Goal: Task Accomplishment & Management: Complete application form

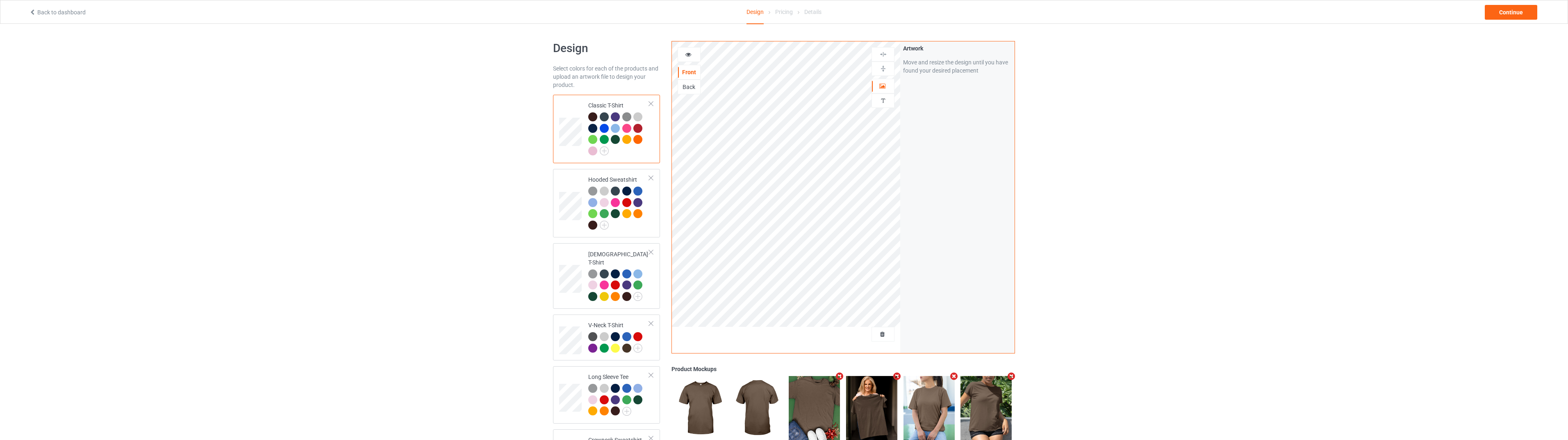
click at [59, 14] on link "Back to dashboard" at bounding box center [57, 12] width 56 height 6
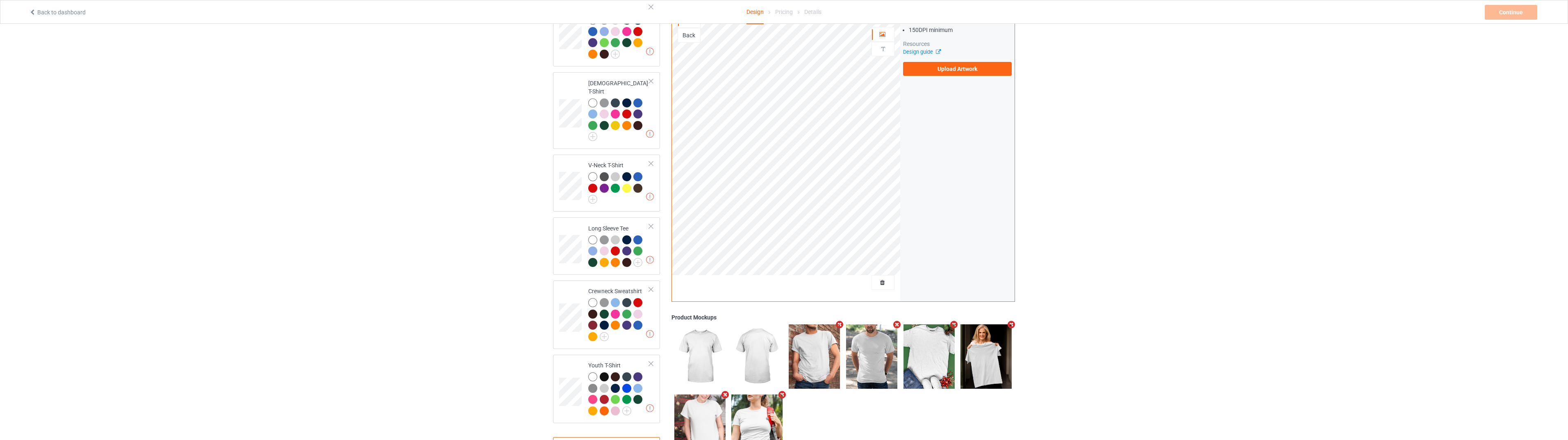
scroll to position [205, 0]
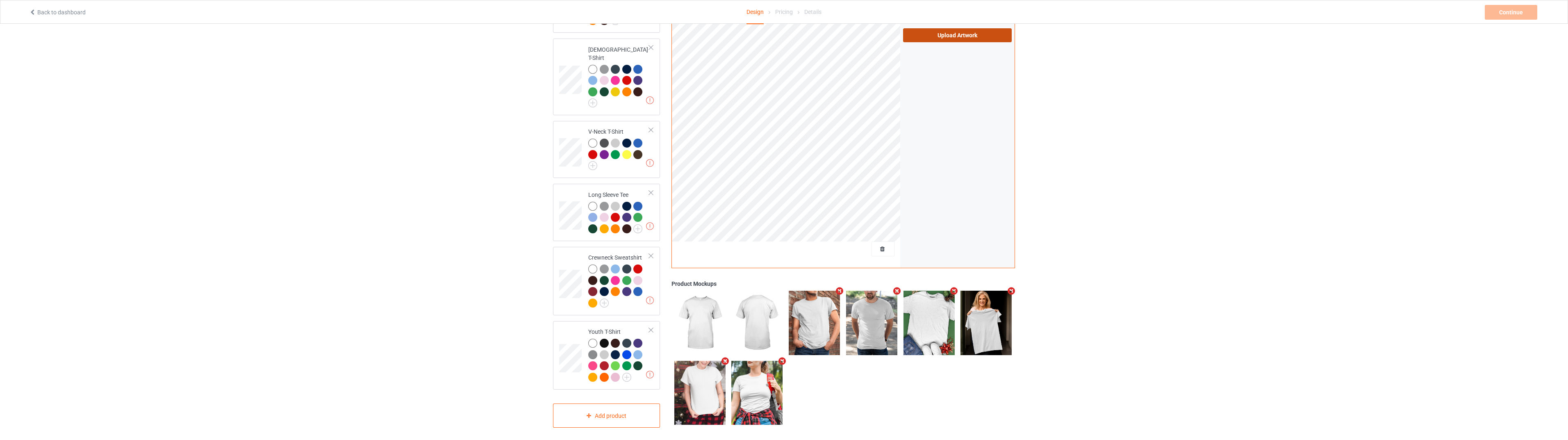
click at [944, 31] on label "Upload Artwork" at bounding box center [957, 36] width 109 height 14
click at [0, 0] on input "Upload Artwork" at bounding box center [0, 0] width 0 height 0
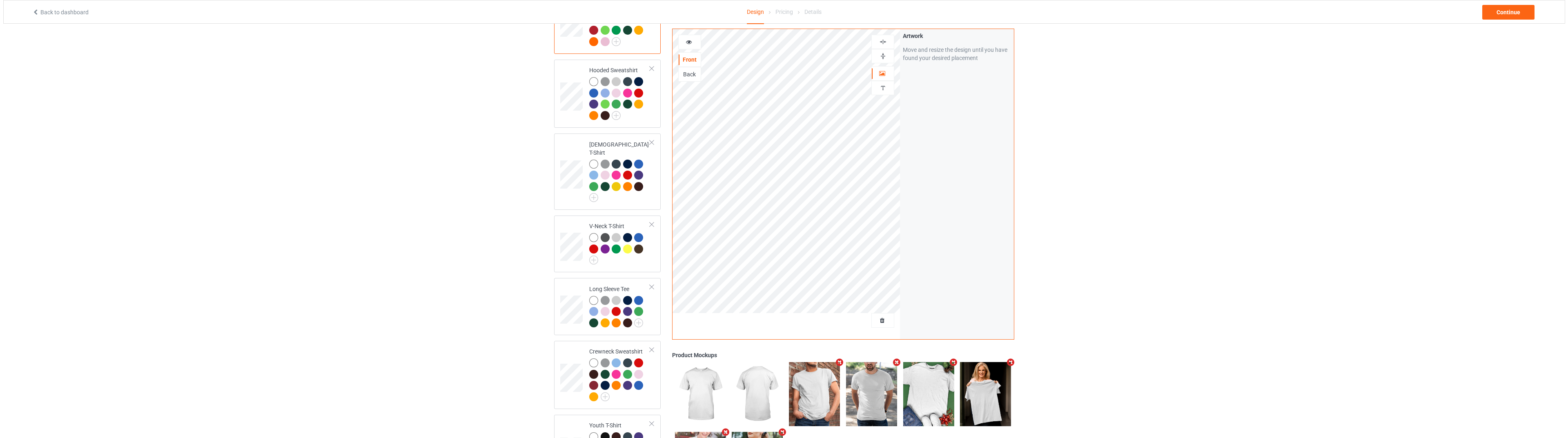
scroll to position [204, 0]
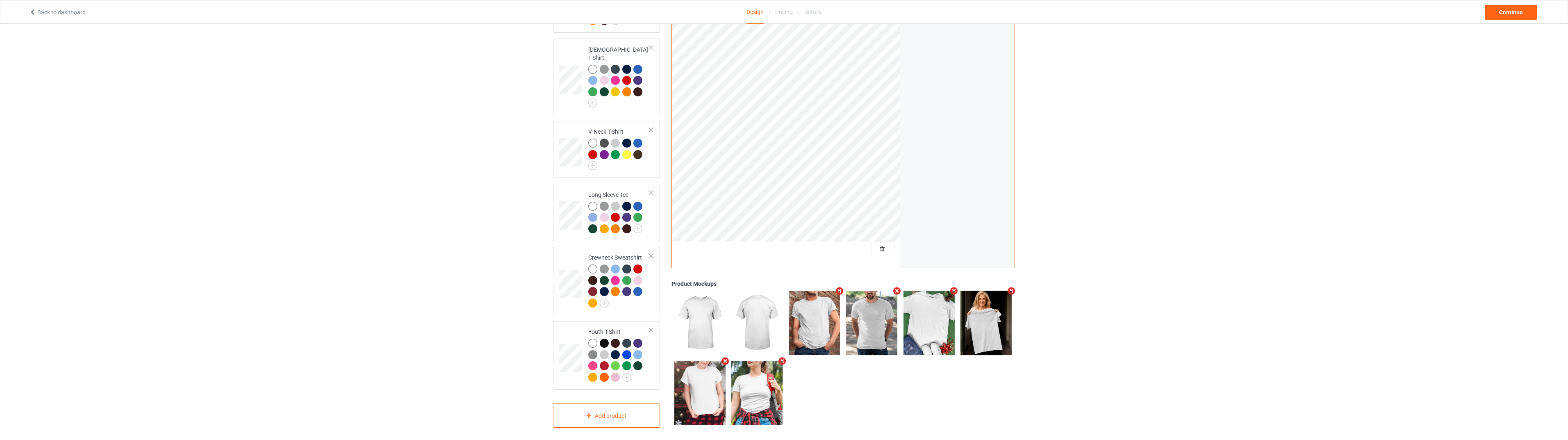
click at [839, 288] on icon "Remove mockup" at bounding box center [840, 291] width 10 height 9
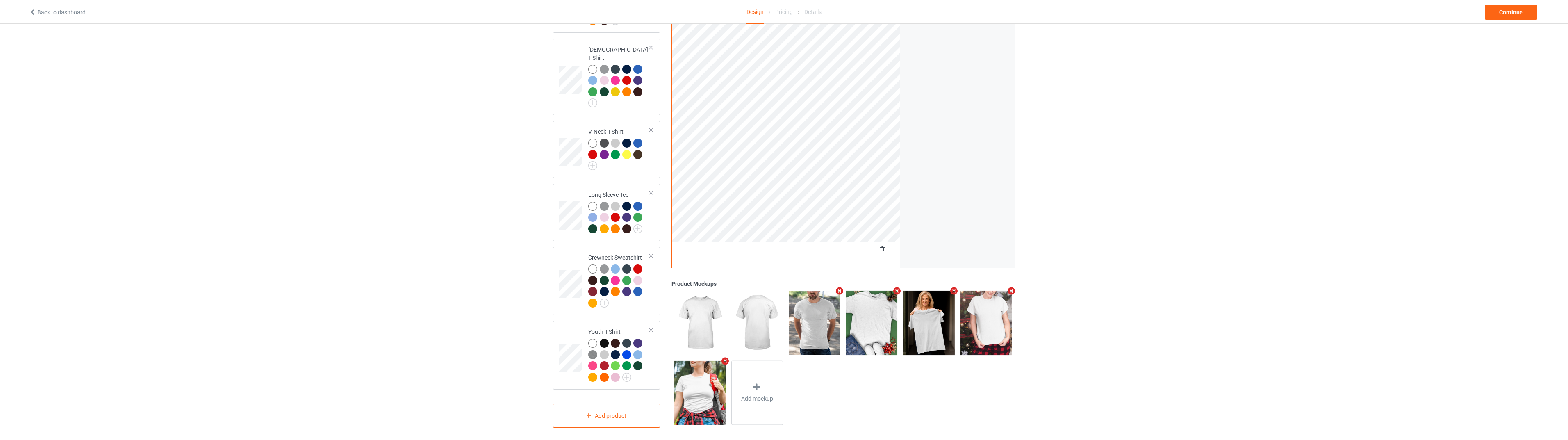
click at [839, 287] on icon "Remove mockup" at bounding box center [840, 291] width 10 height 9
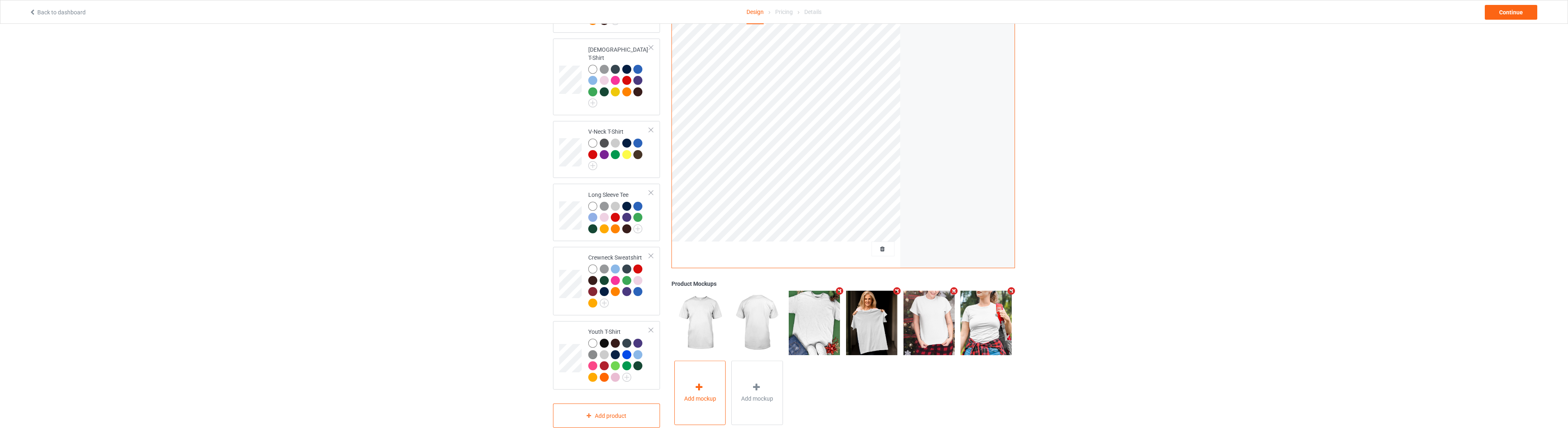
click at [712, 395] on span "Add mockup" at bounding box center [700, 399] width 32 height 8
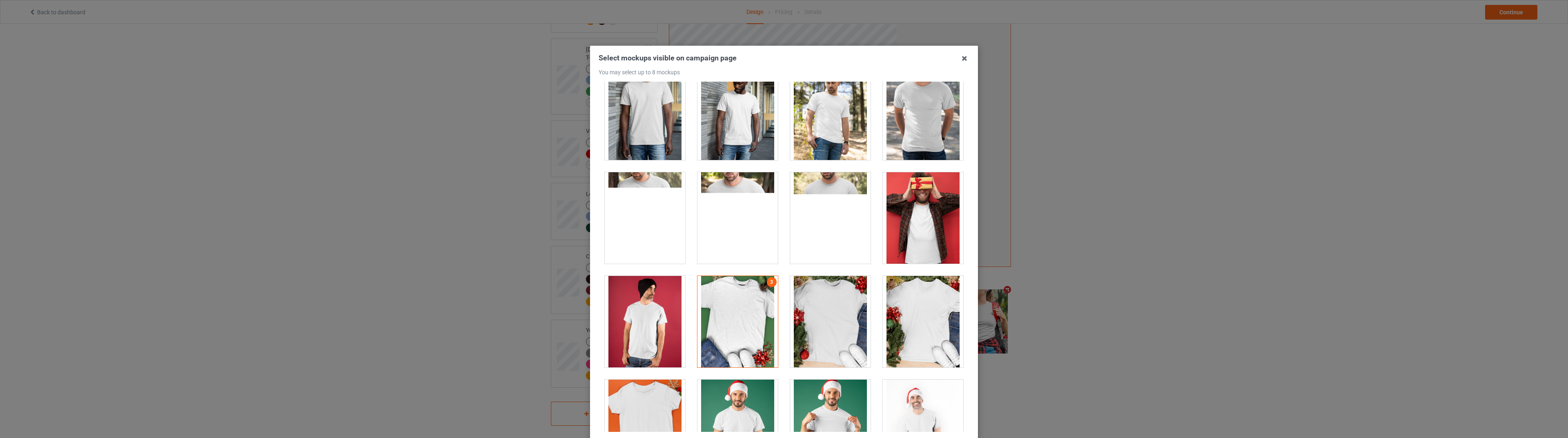
scroll to position [1335, 0]
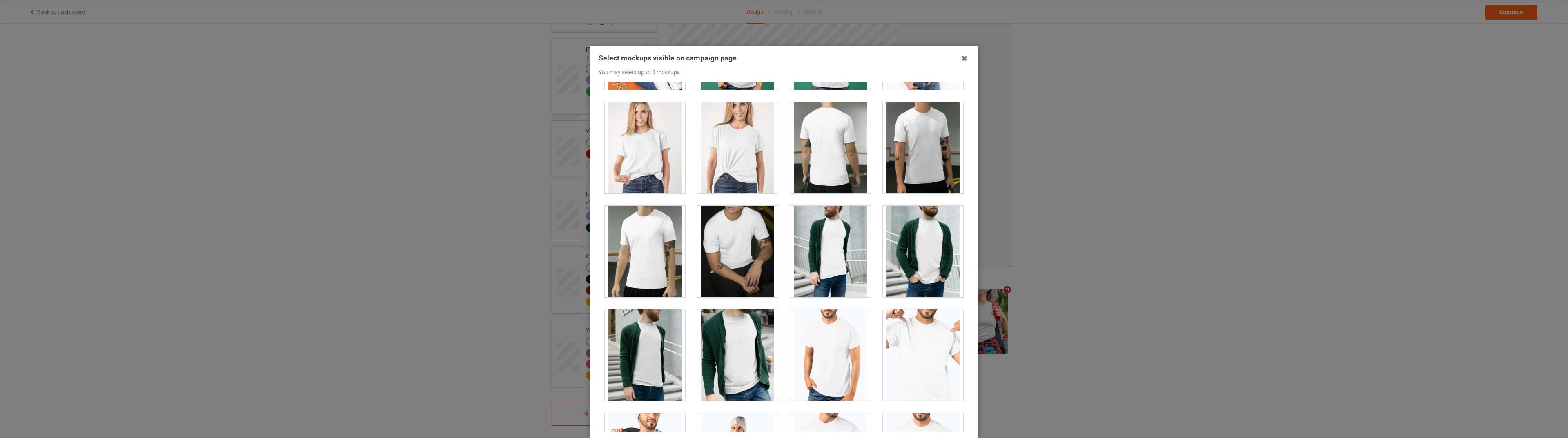
click at [656, 161] on div at bounding box center [645, 148] width 81 height 92
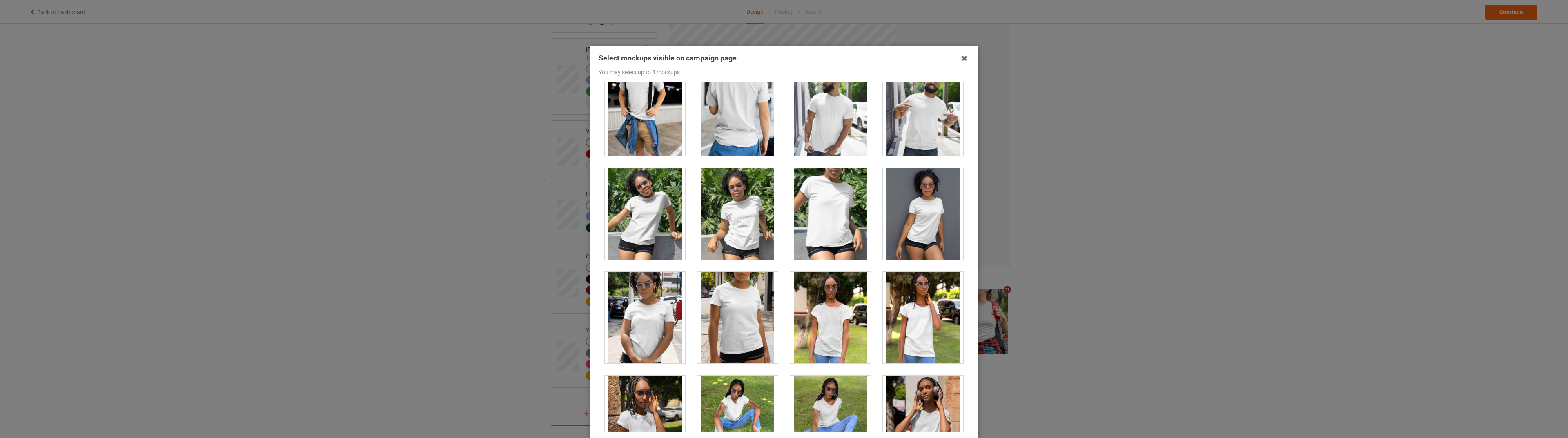
scroll to position [4767, 0]
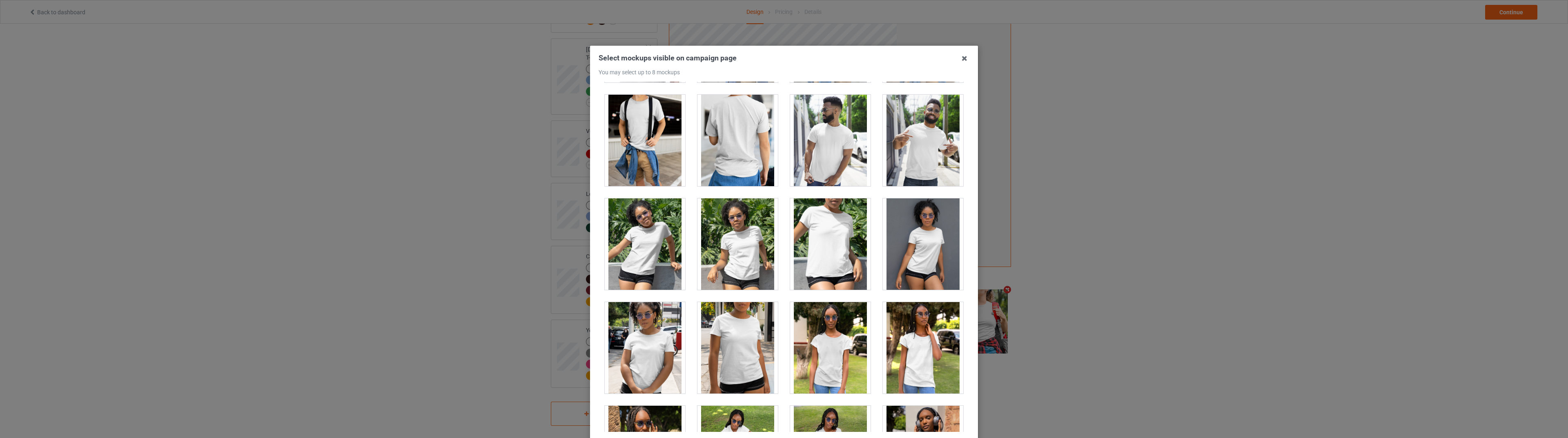
click at [822, 244] on div at bounding box center [831, 244] width 81 height 92
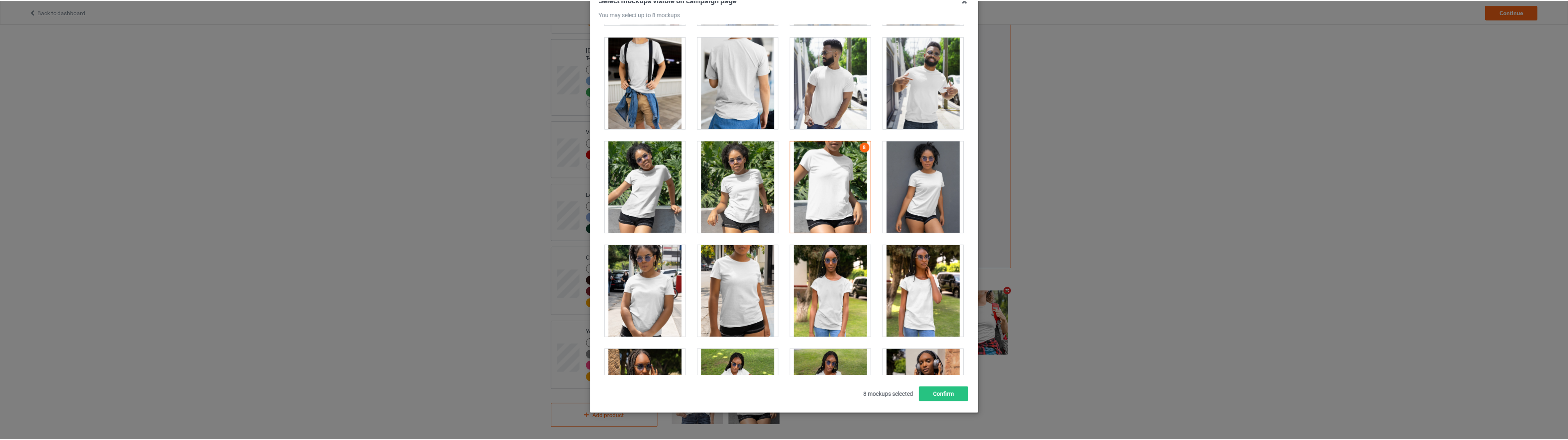
scroll to position [78, 0]
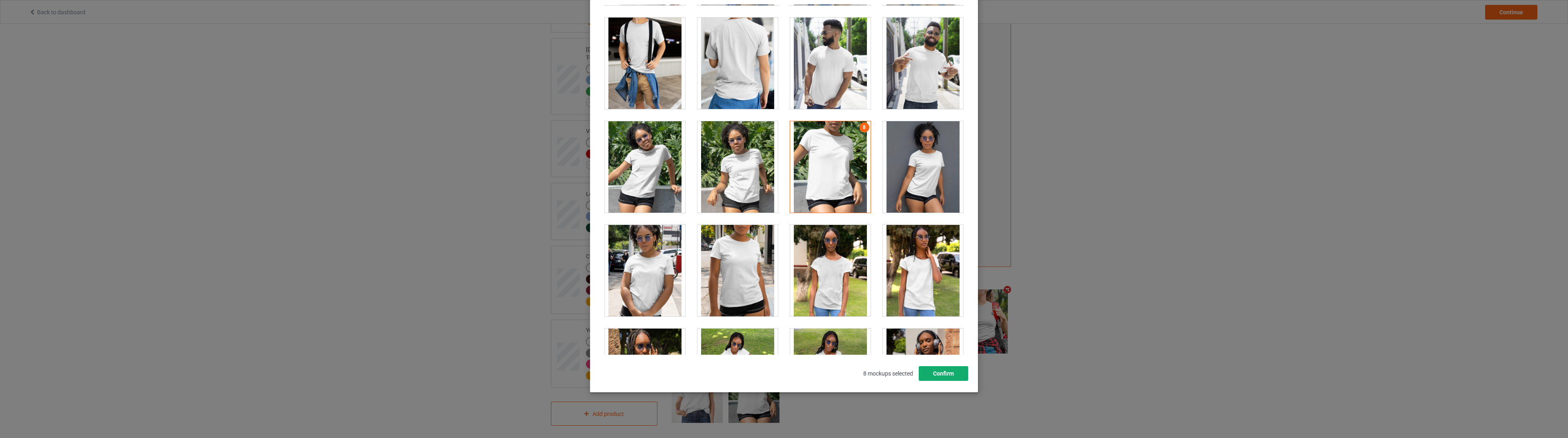
click at [935, 372] on button "Confirm" at bounding box center [944, 374] width 50 height 15
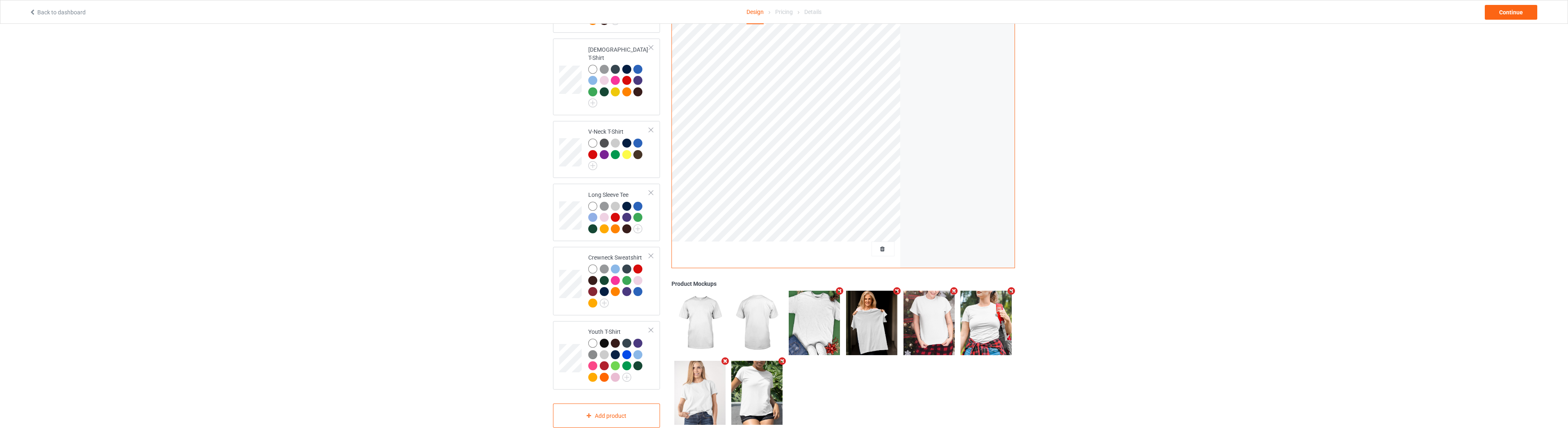
scroll to position [0, 0]
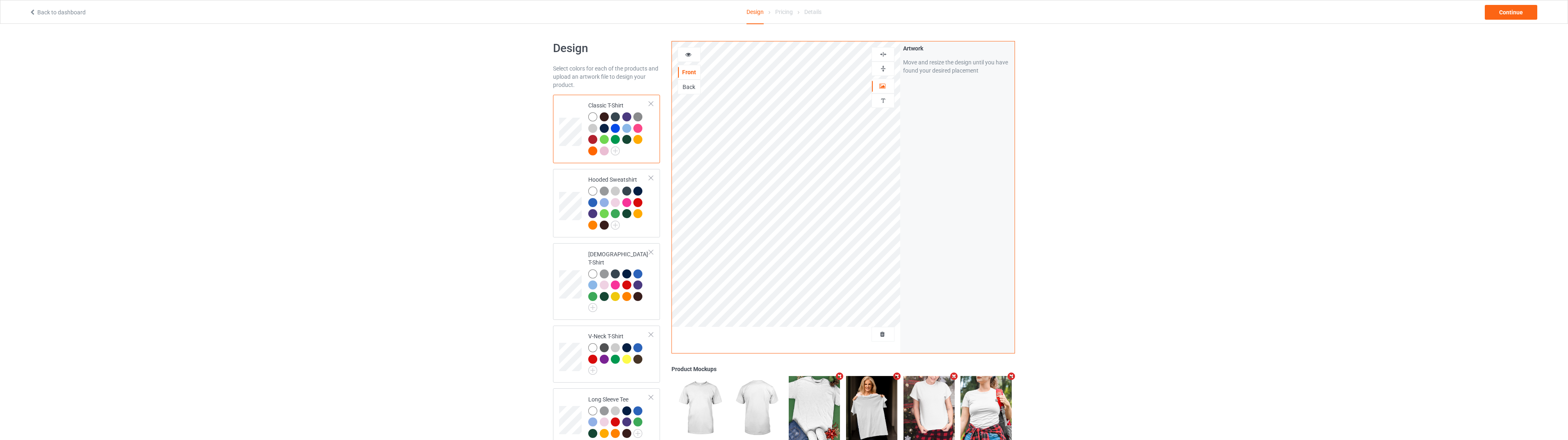
click at [885, 54] on img at bounding box center [883, 55] width 8 height 8
click at [886, 67] on img at bounding box center [883, 69] width 8 height 8
click at [886, 53] on img at bounding box center [883, 55] width 8 height 8
click at [1508, 17] on div "Continue" at bounding box center [1512, 12] width 52 height 15
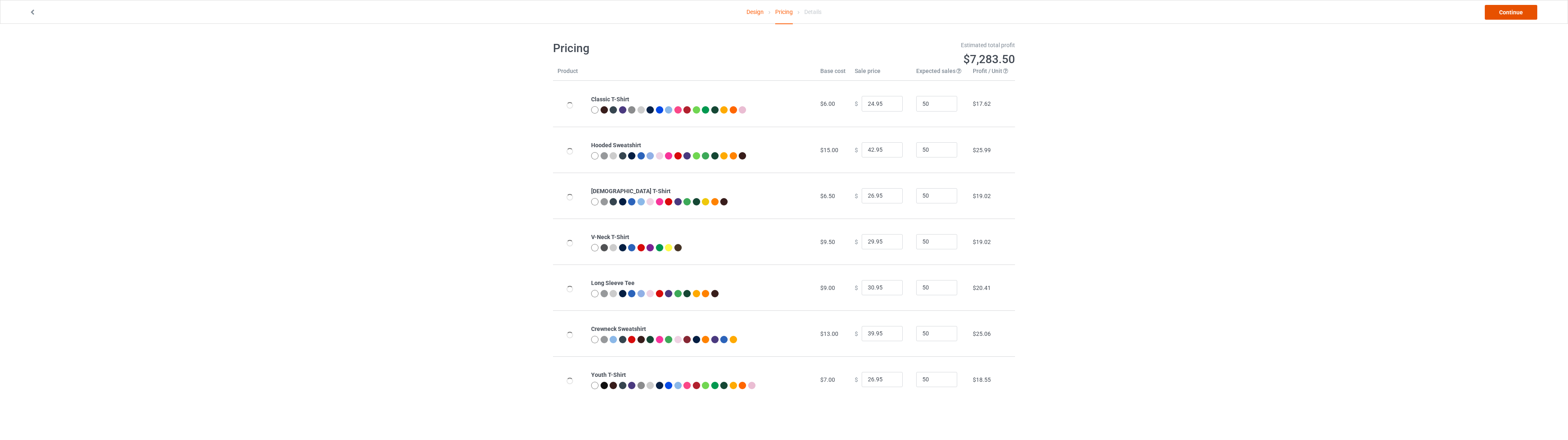
click at [1508, 17] on link "Continue" at bounding box center [1512, 12] width 52 height 15
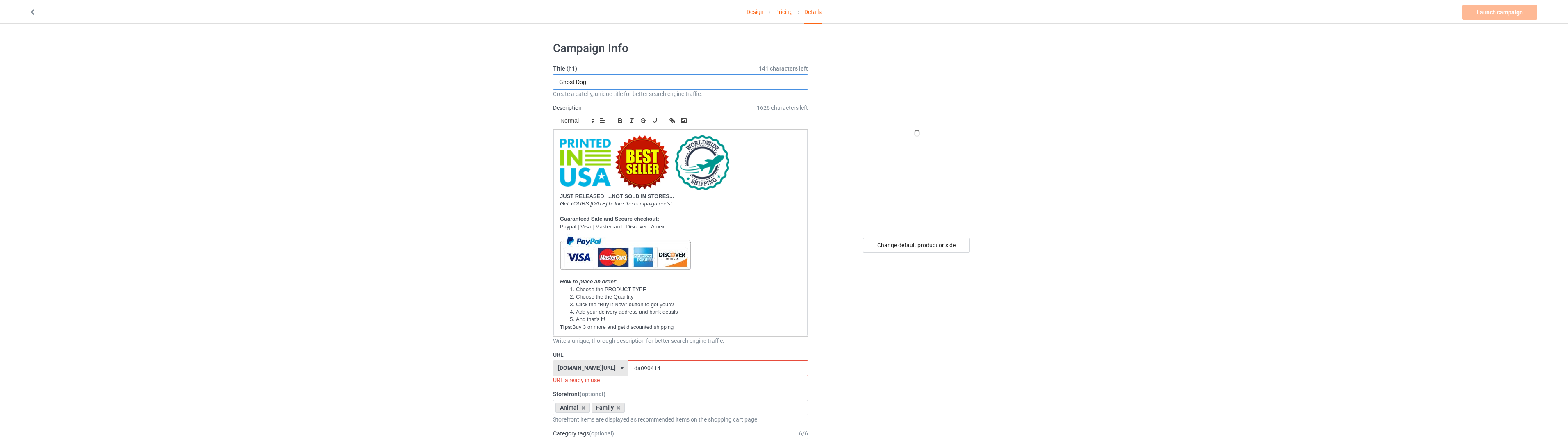
drag, startPoint x: 564, startPoint y: 89, endPoint x: 528, endPoint y: 89, distance: 36.0
paste input "Library Card Due Date"
type input "Library Card Due Date"
click at [909, 243] on div "Change default product or side" at bounding box center [917, 245] width 107 height 15
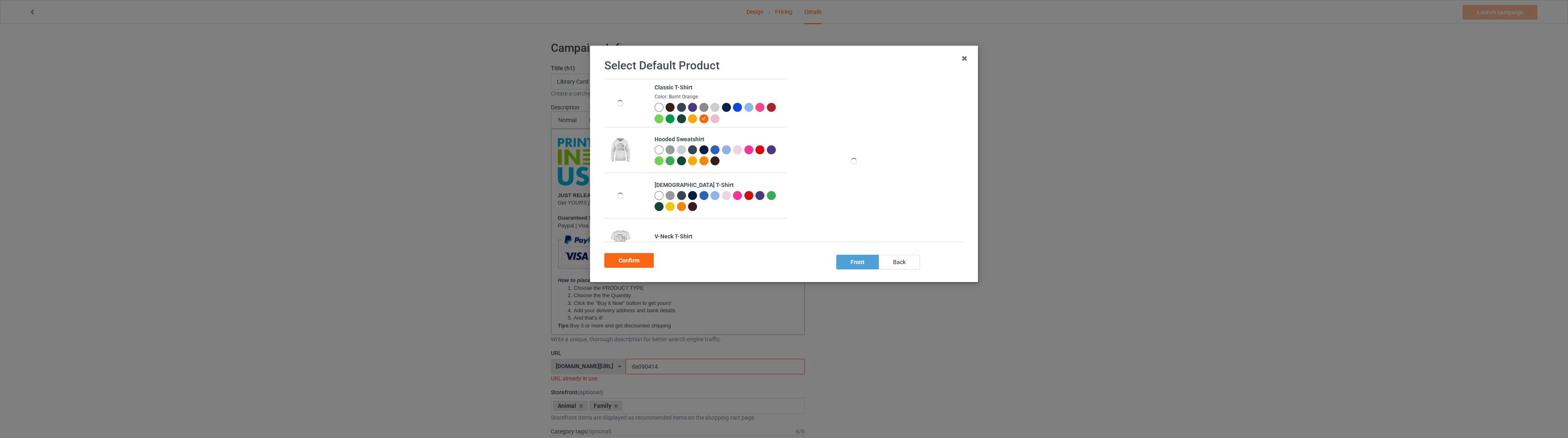
click at [658, 107] on div at bounding box center [658, 107] width 9 height 9
click at [629, 258] on div "Confirm" at bounding box center [629, 260] width 50 height 15
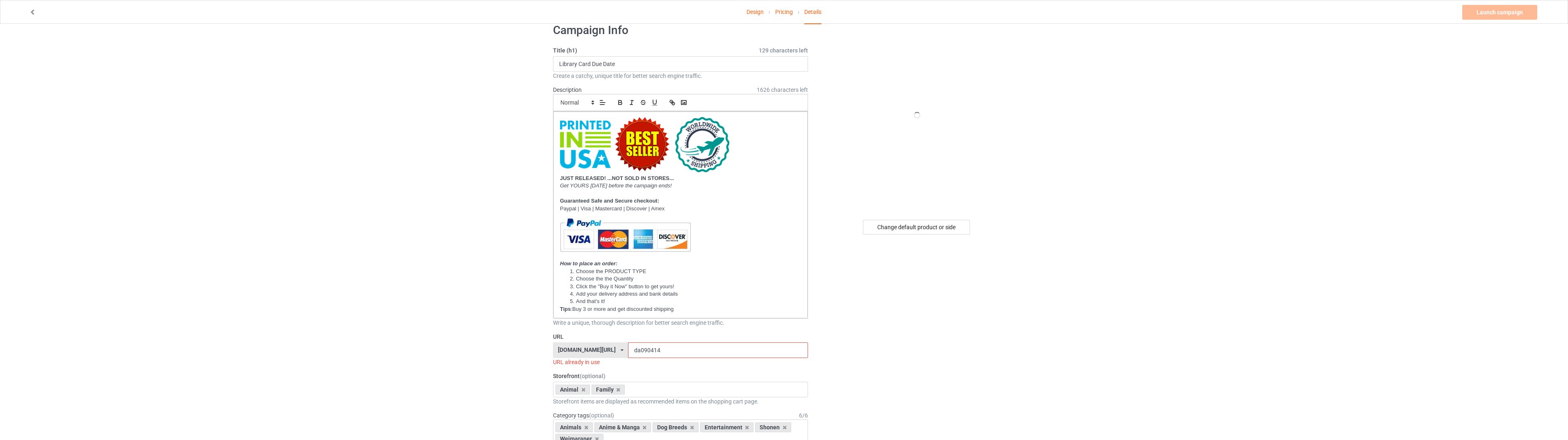
scroll to position [95, 0]
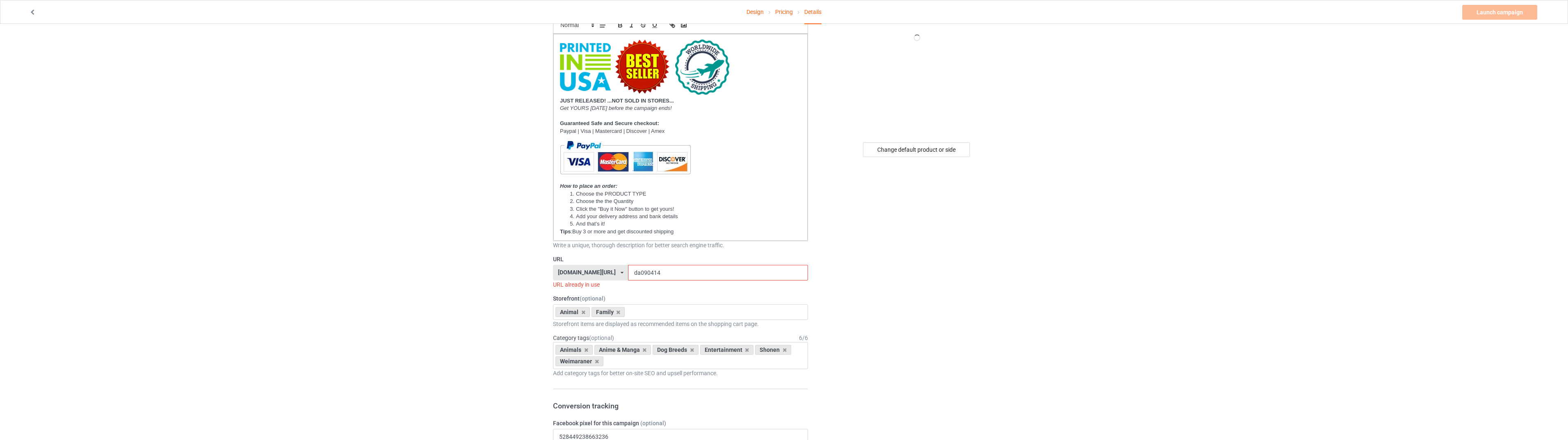
drag, startPoint x: 636, startPoint y: 274, endPoint x: 632, endPoint y: 274, distance: 4.0
click at [632, 274] on input "da090414" at bounding box center [718, 273] width 179 height 16
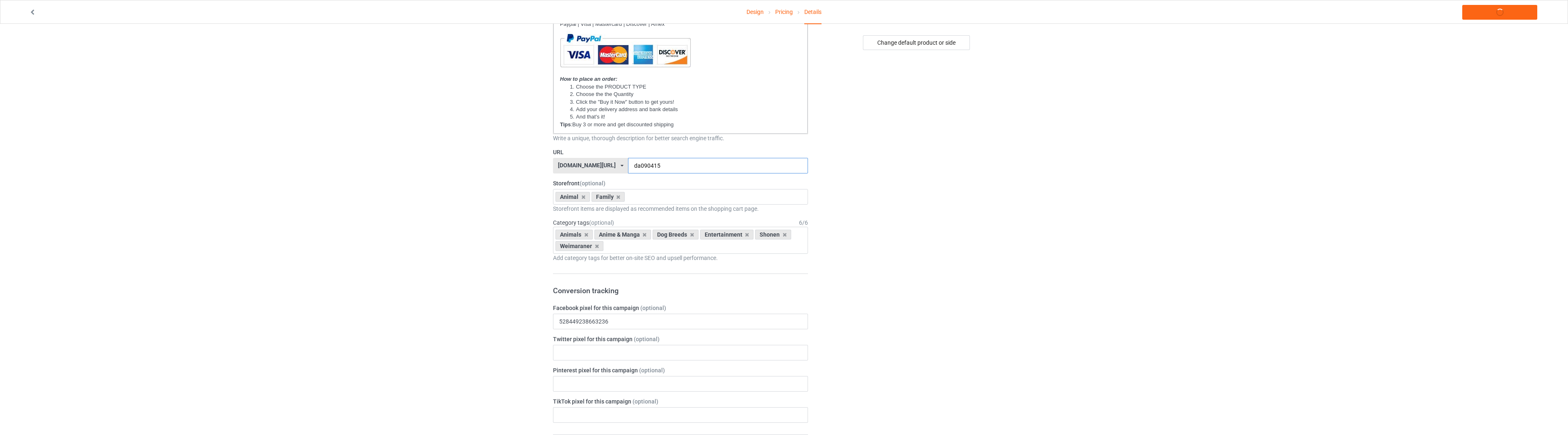
scroll to position [288, 0]
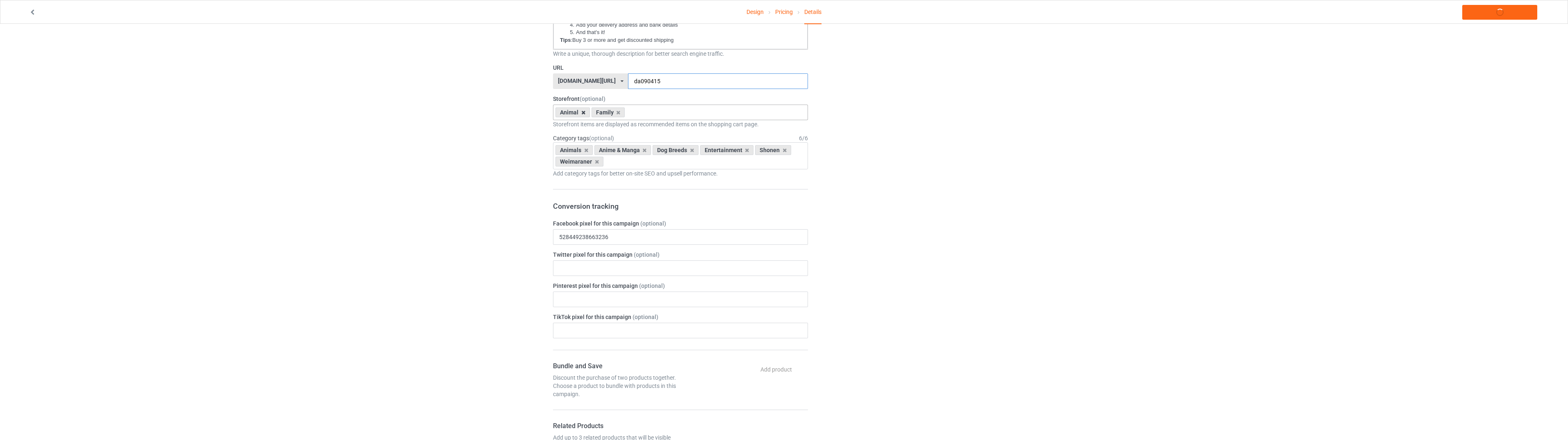
type input "da090415"
click at [584, 113] on icon at bounding box center [583, 112] width 4 height 6
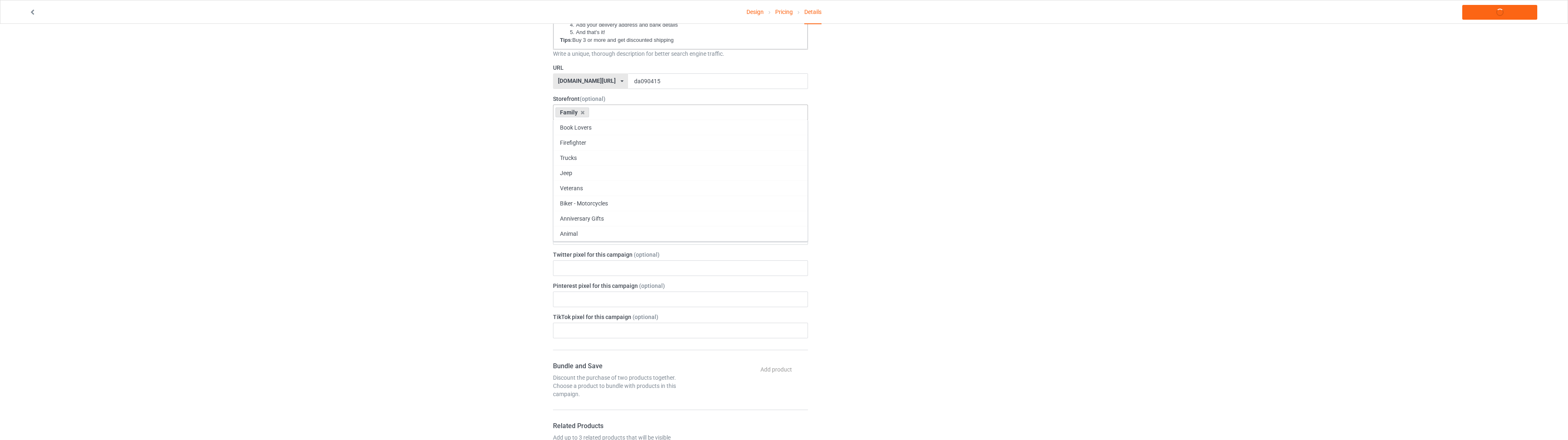
click at [584, 113] on icon at bounding box center [582, 112] width 4 height 6
click at [616, 144] on div "Book Lovers" at bounding box center [681, 142] width 254 height 15
click at [975, 153] on div "Change default product or side" at bounding box center [917, 314] width 207 height 1132
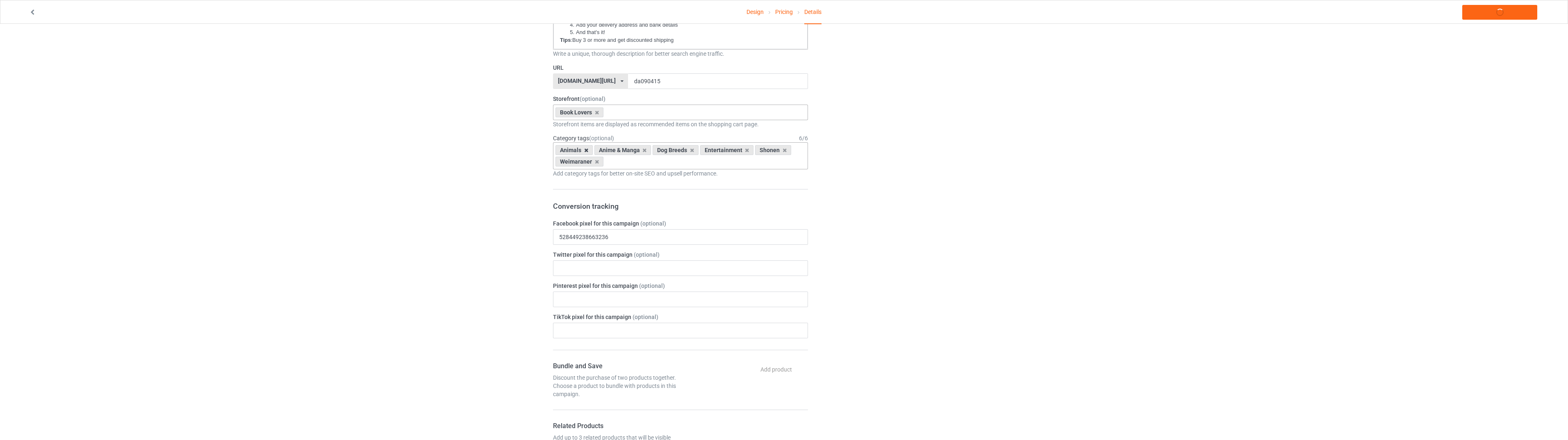
click at [586, 149] on icon at bounding box center [586, 150] width 4 height 6
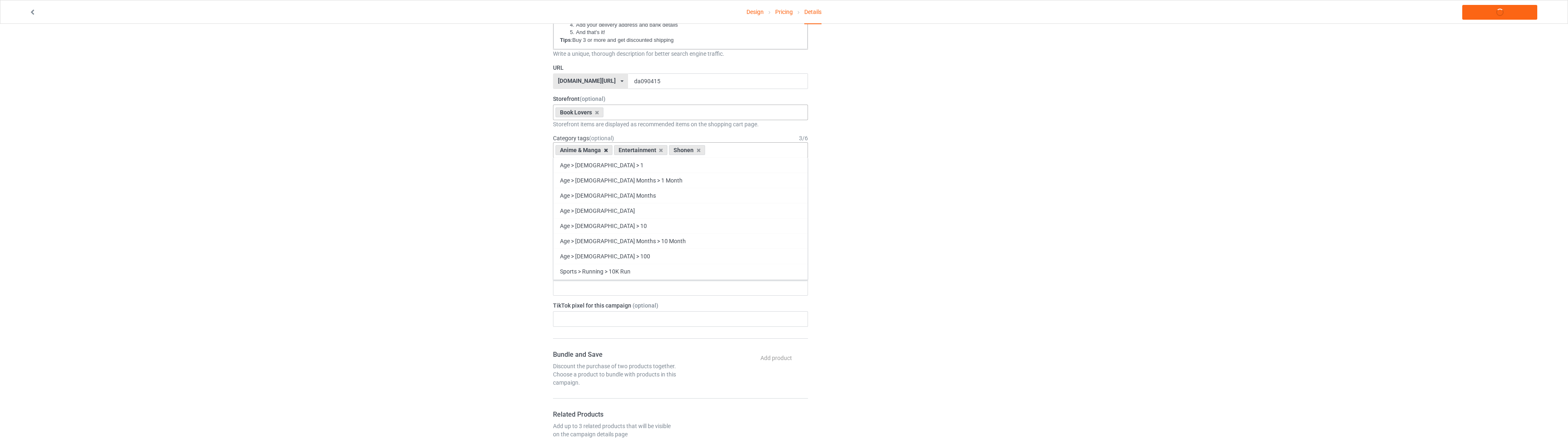
click at [604, 151] on icon at bounding box center [605, 150] width 4 height 6
click at [605, 151] on div "Entertainment" at bounding box center [582, 150] width 54 height 10
click at [602, 151] on icon at bounding box center [602, 150] width 4 height 6
click at [1057, 202] on div "Design Pricing Details Launch campaign Campaign Info Title (h1) 129 characters …" at bounding box center [784, 307] width 1568 height 1143
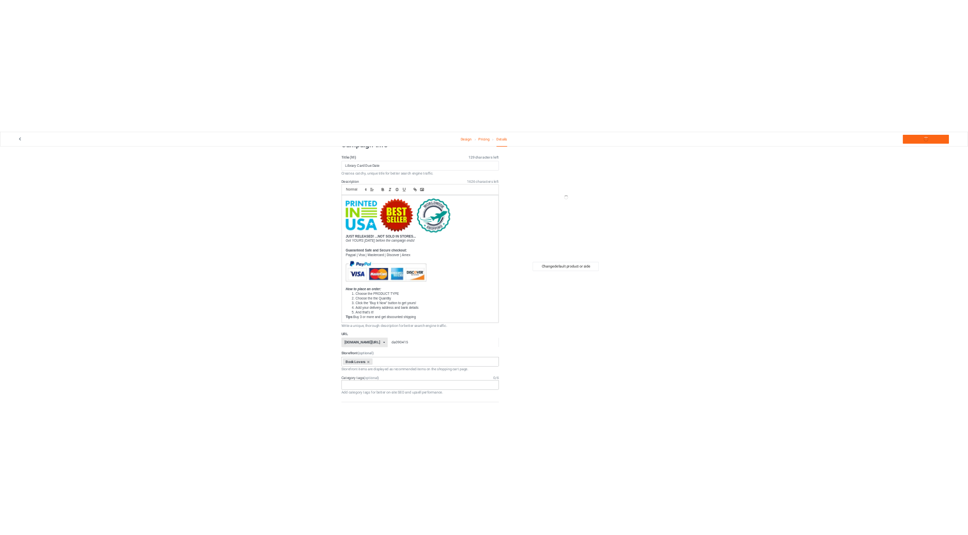
scroll to position [0, 0]
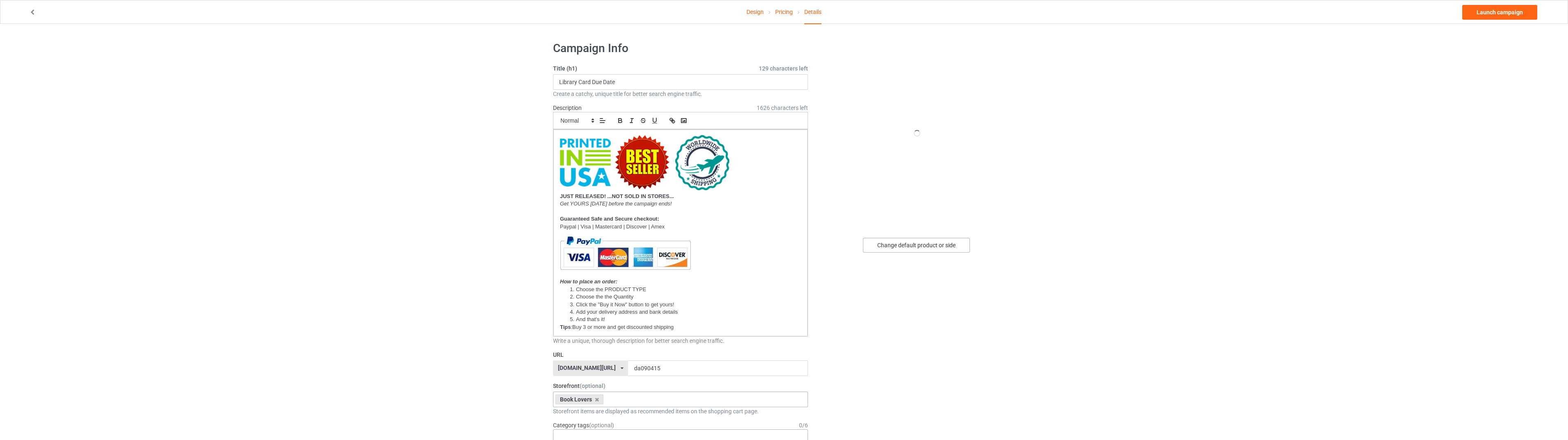
click at [914, 242] on div "Change default product or side" at bounding box center [917, 245] width 107 height 15
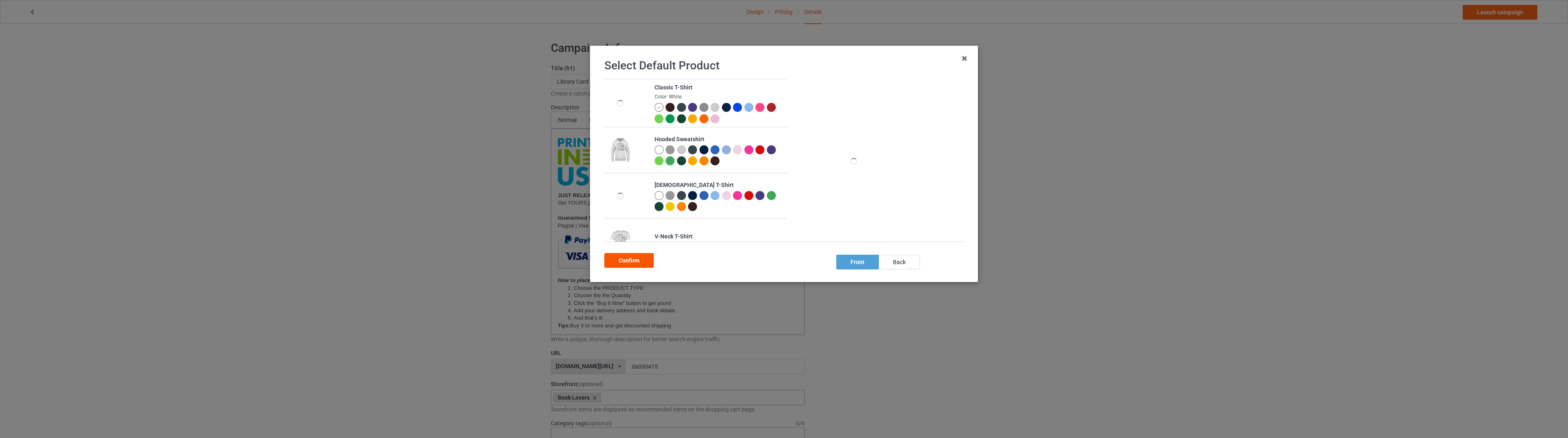
click at [632, 259] on div "Confirm" at bounding box center [629, 260] width 50 height 15
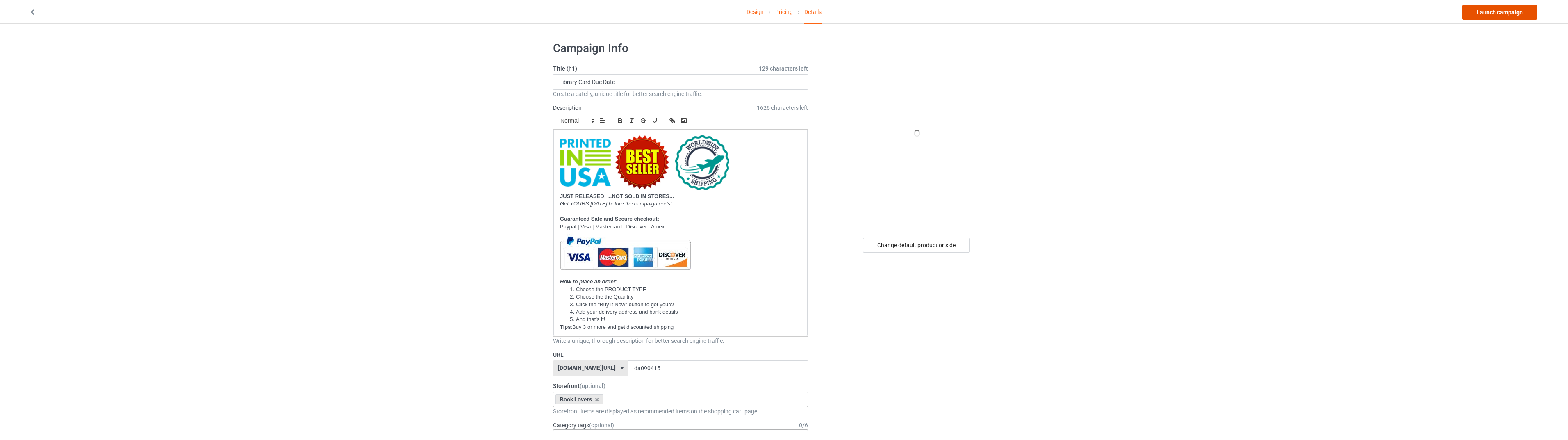
click at [1495, 14] on link "Launch campaign" at bounding box center [1500, 12] width 75 height 15
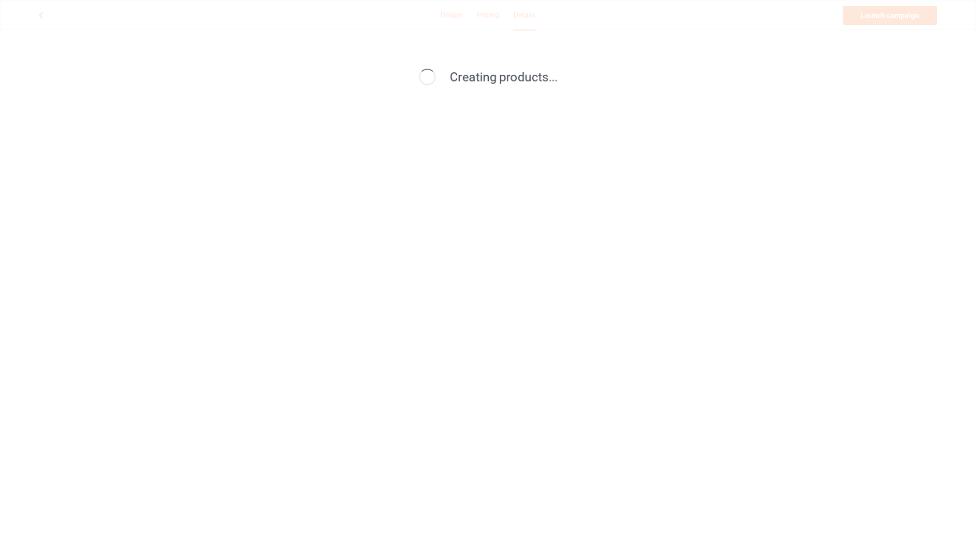
click at [606, 155] on div "Creating products..." at bounding box center [488, 267] width 976 height 535
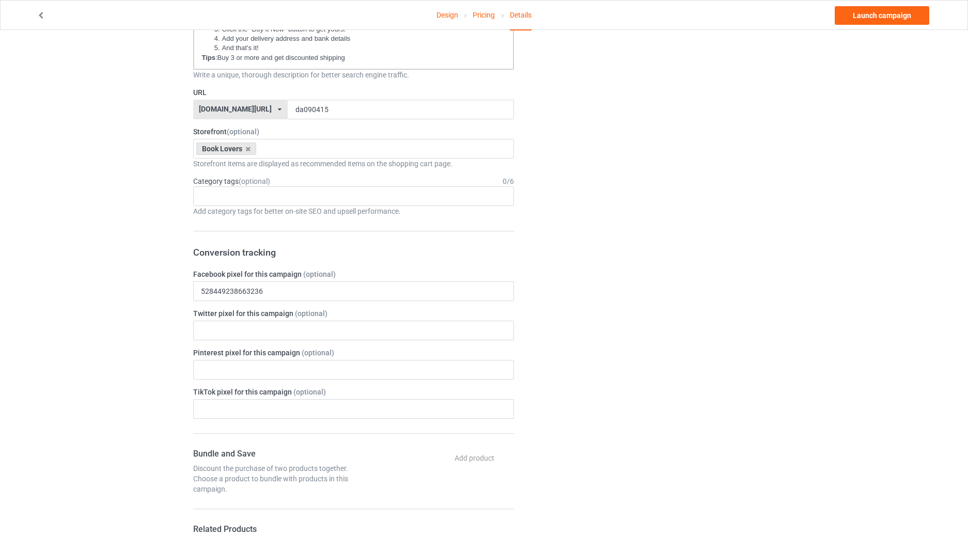
scroll to position [241, 0]
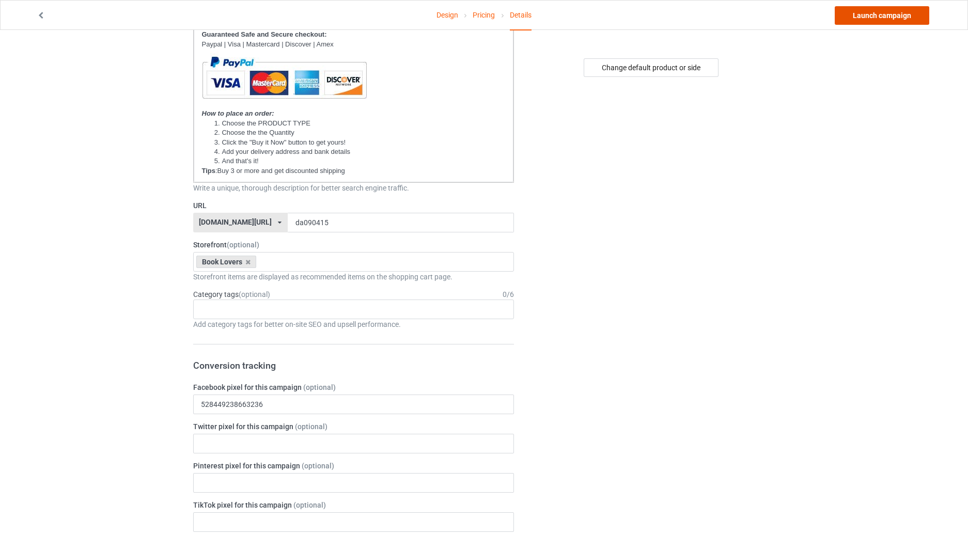
click at [882, 14] on link "Launch campaign" at bounding box center [882, 15] width 95 height 19
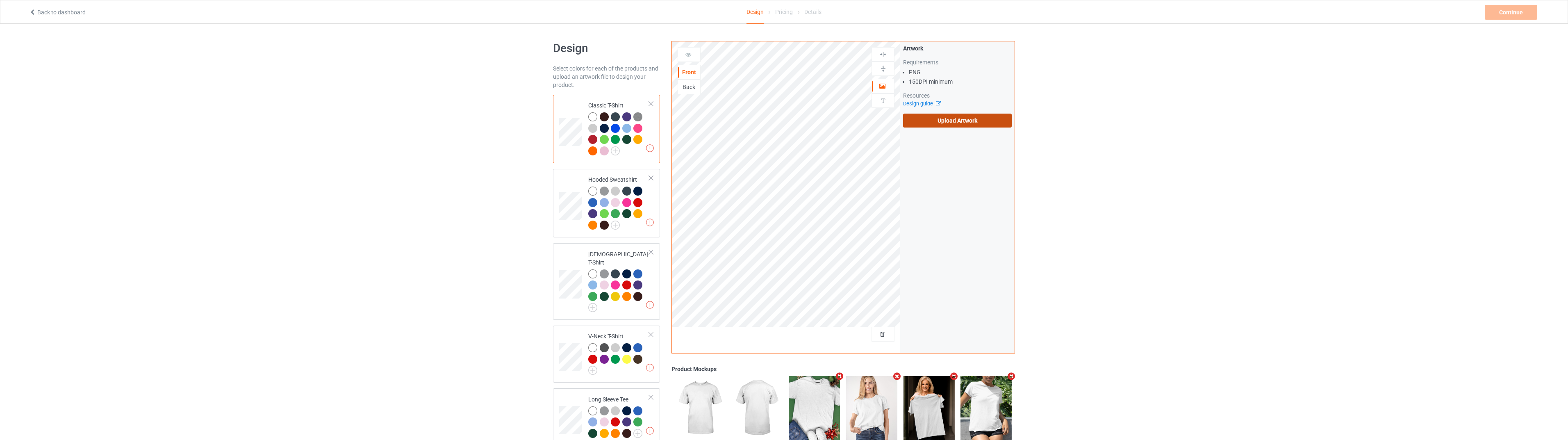
click at [955, 116] on label "Upload Artwork" at bounding box center [957, 121] width 109 height 14
click at [0, 0] on input "Upload Artwork" at bounding box center [0, 0] width 0 height 0
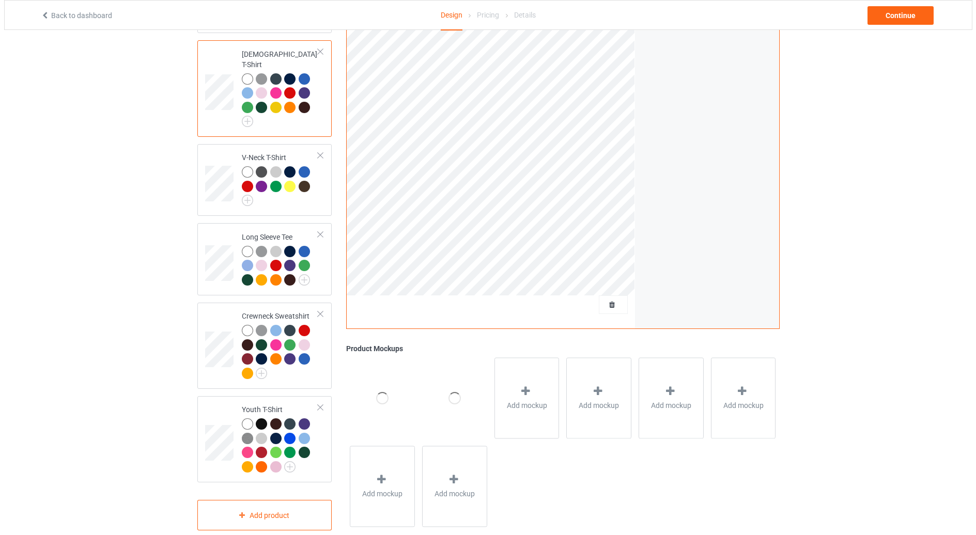
scroll to position [277, 0]
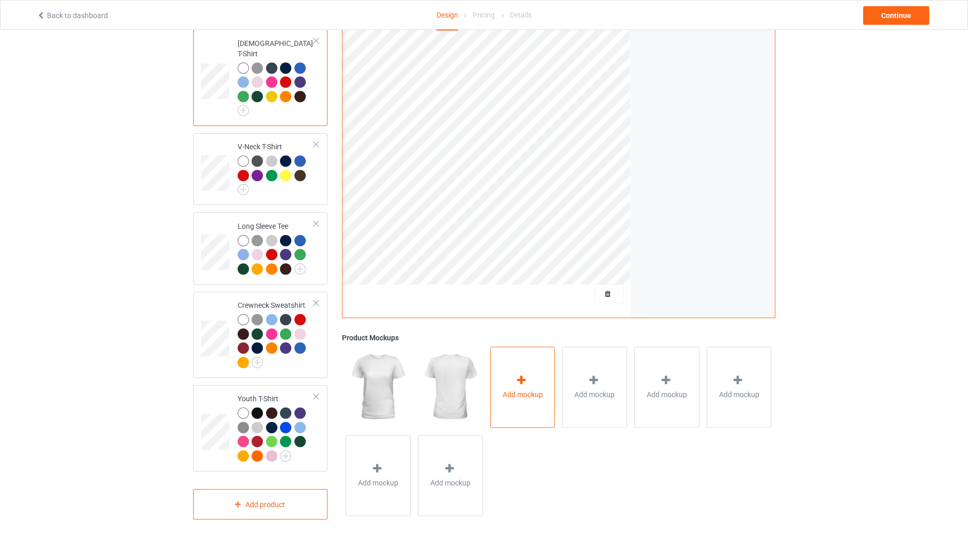
click at [530, 365] on div "Add mockup" at bounding box center [522, 387] width 65 height 81
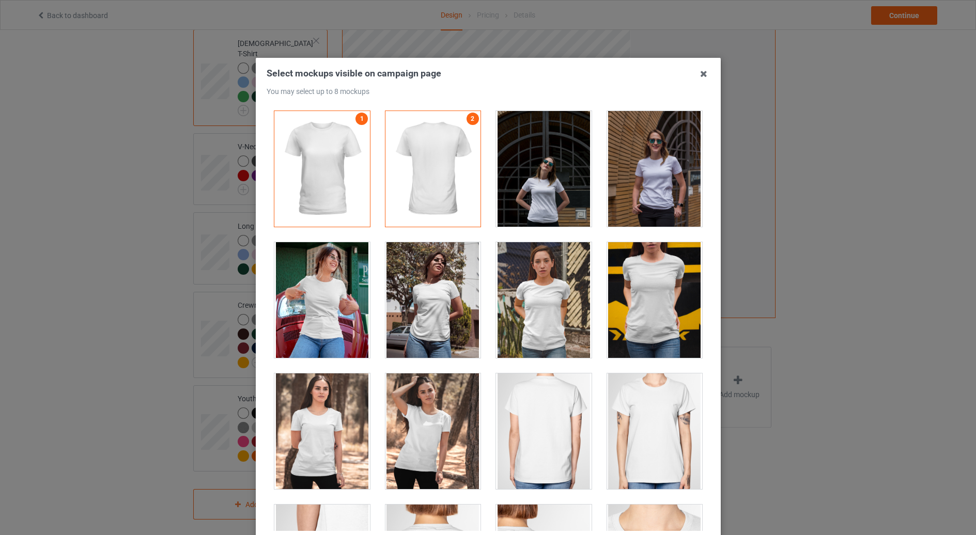
click at [647, 409] on div at bounding box center [655, 432] width 96 height 116
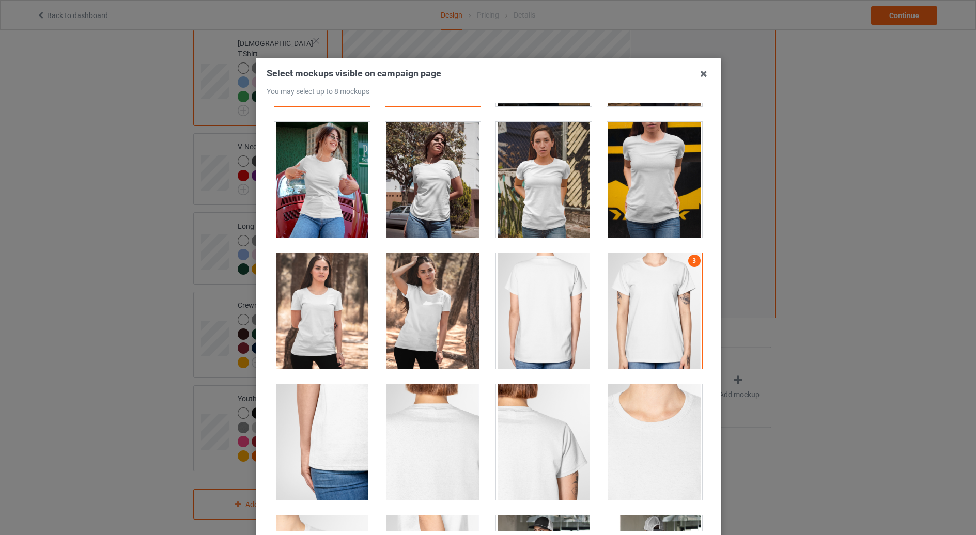
click at [539, 193] on div at bounding box center [544, 180] width 96 height 116
click at [634, 174] on div at bounding box center [655, 180] width 96 height 116
click at [642, 315] on div at bounding box center [655, 311] width 96 height 116
click at [313, 192] on div at bounding box center [322, 180] width 96 height 116
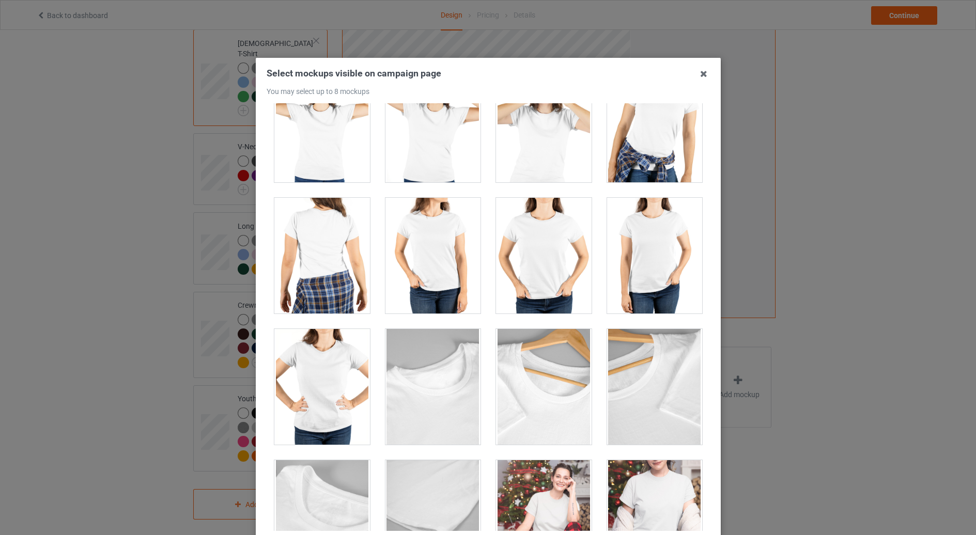
scroll to position [2652, 0]
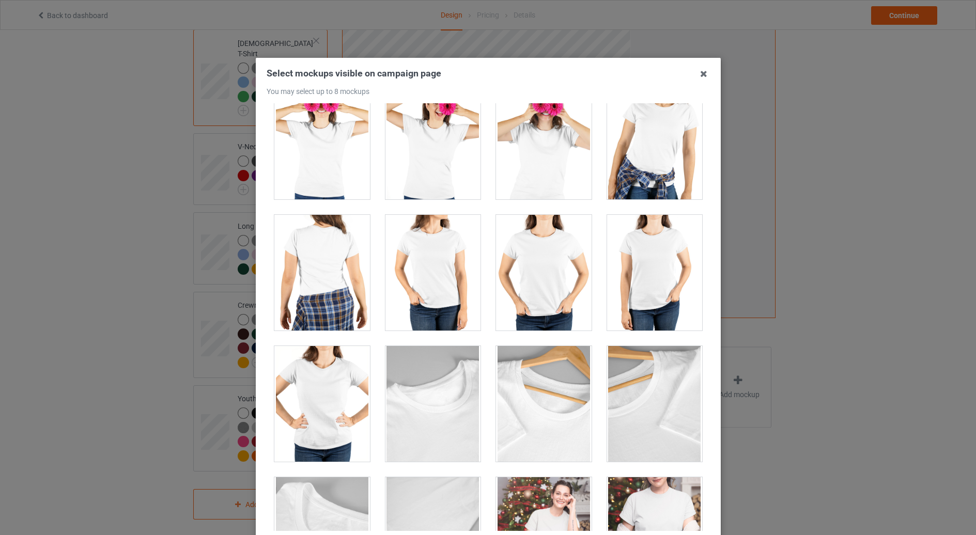
click at [548, 267] on div at bounding box center [544, 273] width 96 height 116
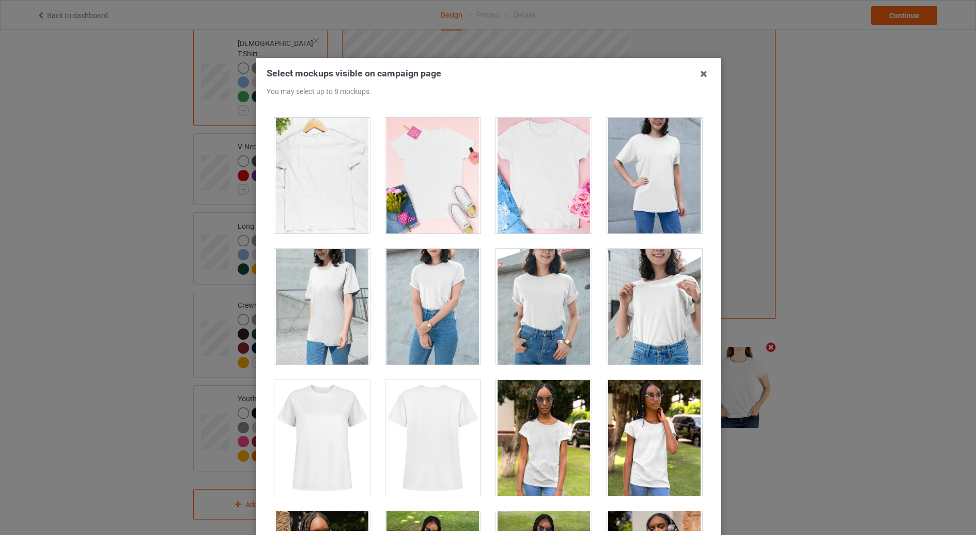
scroll to position [1688, 0]
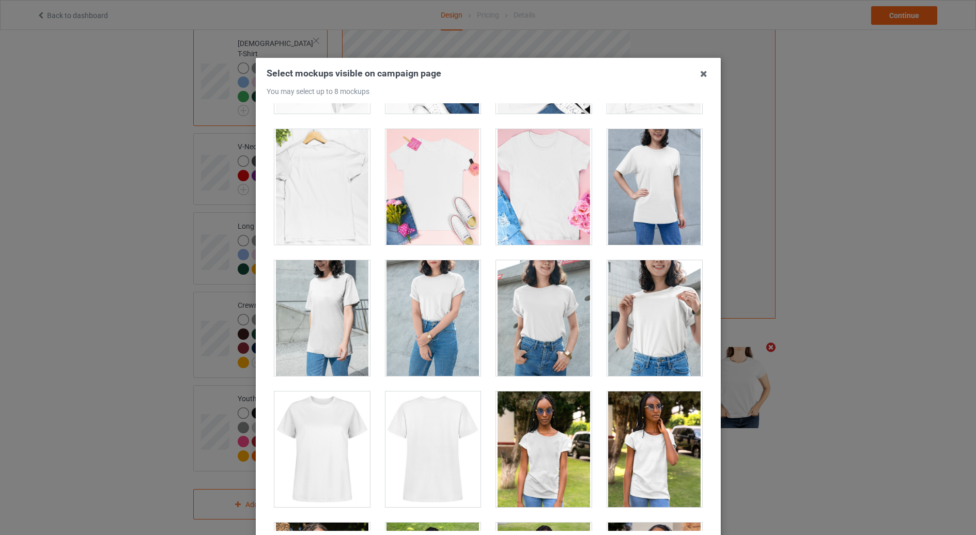
click at [652, 311] on div at bounding box center [655, 318] width 96 height 116
click at [545, 310] on div at bounding box center [544, 318] width 96 height 116
click at [429, 303] on div at bounding box center [433, 318] width 96 height 116
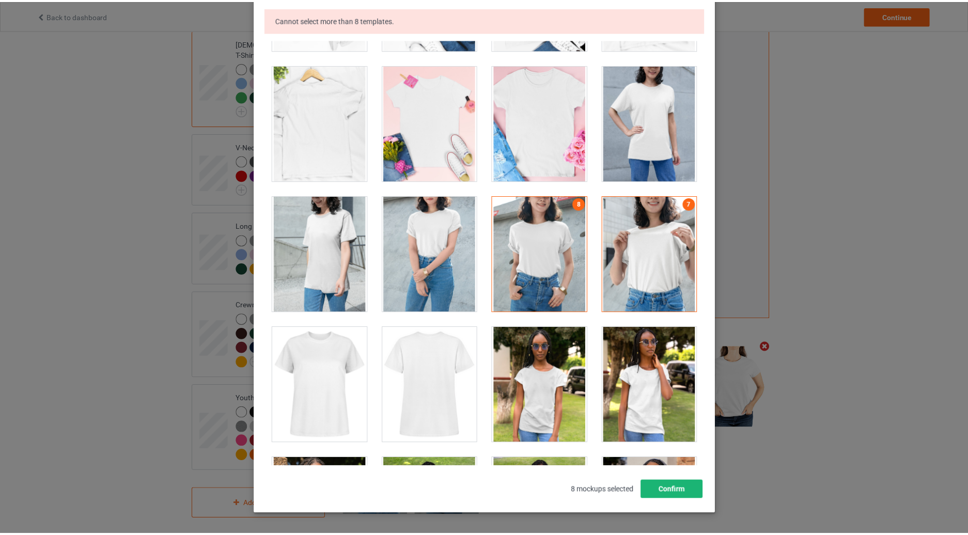
scroll to position [133, 0]
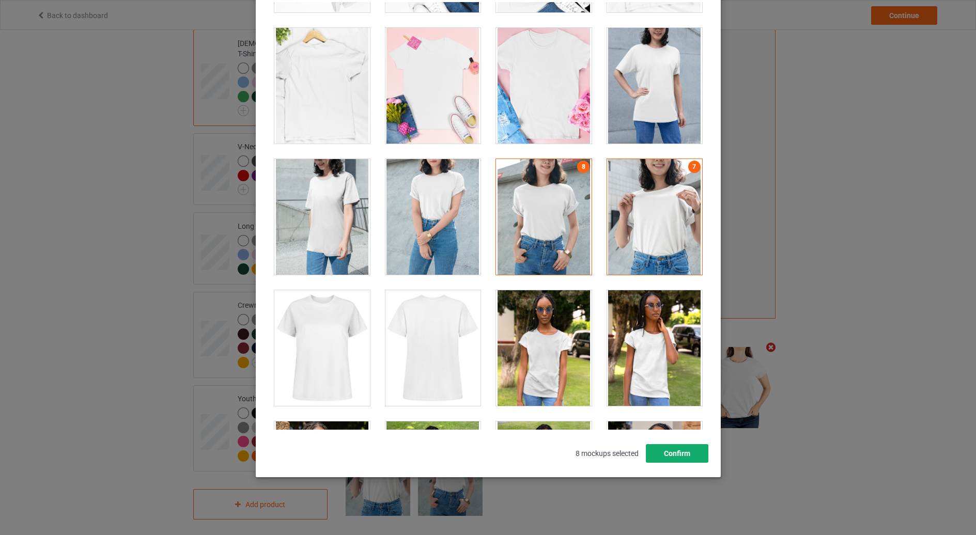
click at [677, 451] on button "Confirm" at bounding box center [676, 453] width 63 height 19
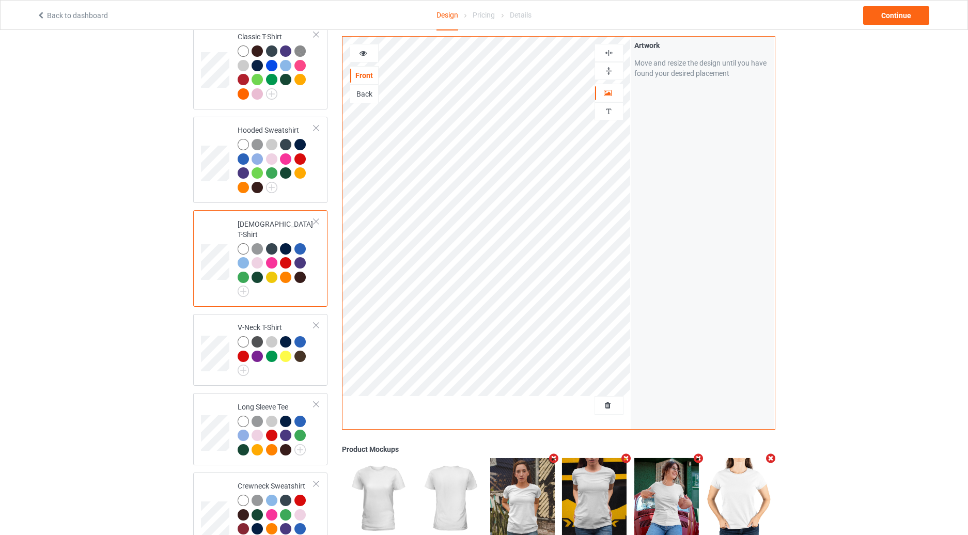
scroll to position [0, 0]
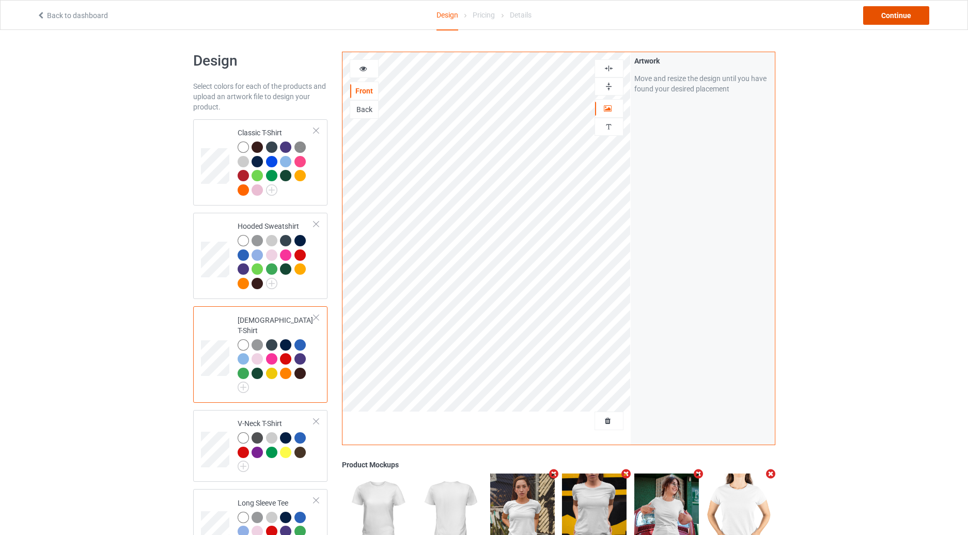
click at [889, 20] on div "Continue" at bounding box center [896, 15] width 66 height 19
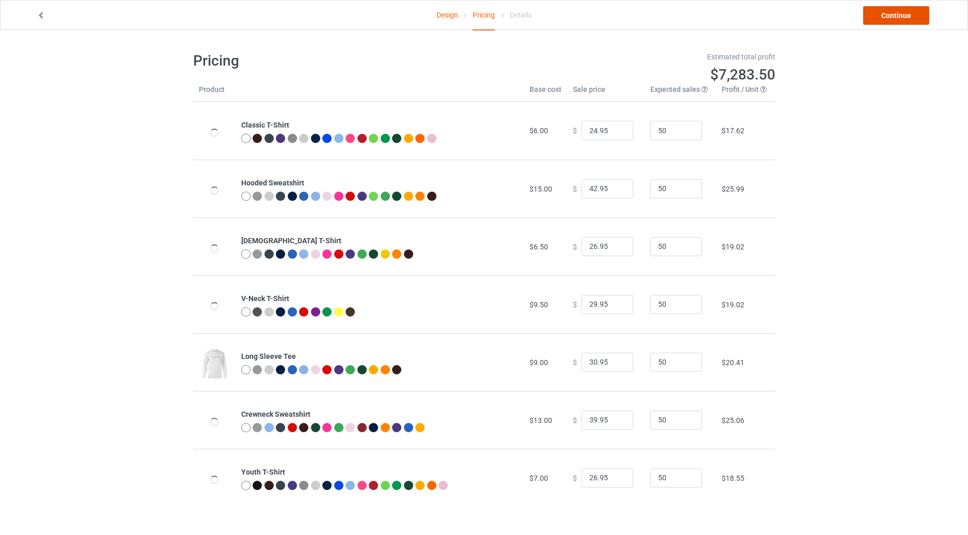
click at [882, 19] on link "Continue" at bounding box center [896, 15] width 66 height 19
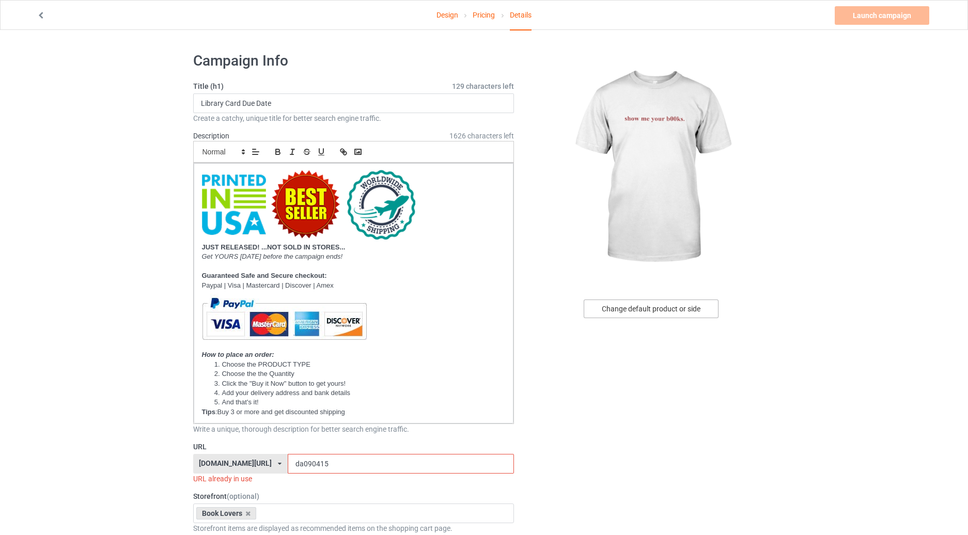
click at [644, 308] on div "Change default product or side" at bounding box center [651, 309] width 135 height 19
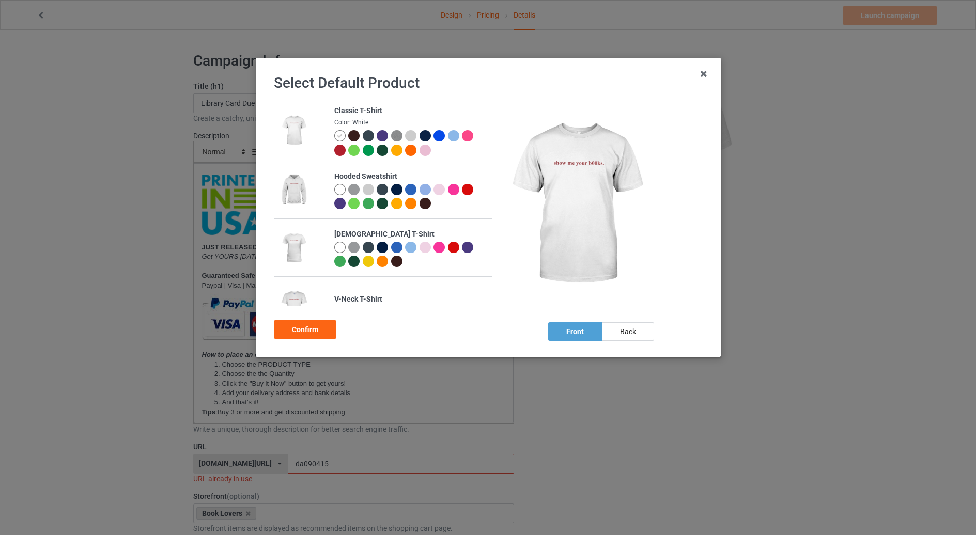
click at [339, 249] on div at bounding box center [339, 247] width 11 height 11
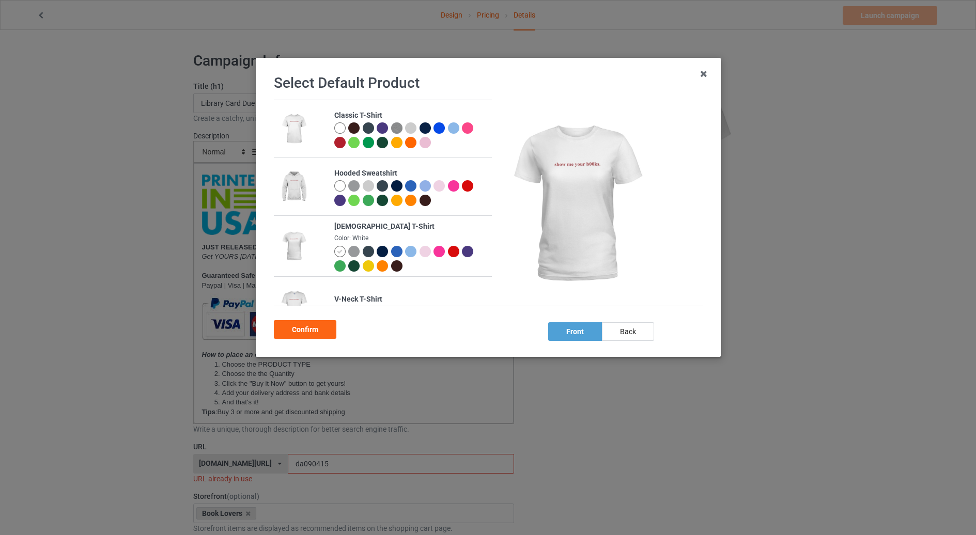
drag, startPoint x: 308, startPoint y: 327, endPoint x: 317, endPoint y: 327, distance: 9.3
click at [307, 327] on div "Confirm" at bounding box center [305, 329] width 63 height 19
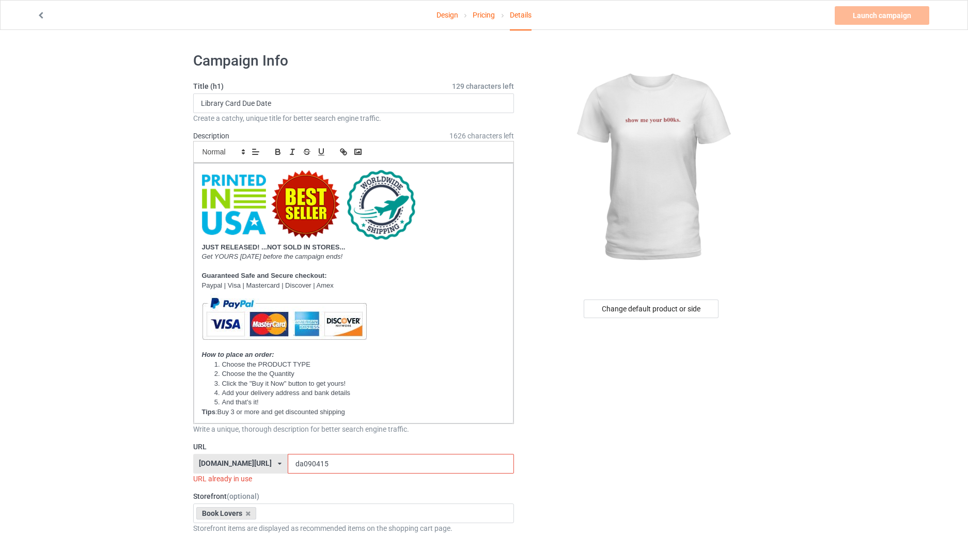
click at [448, 16] on link "Design" at bounding box center [448, 15] width 22 height 29
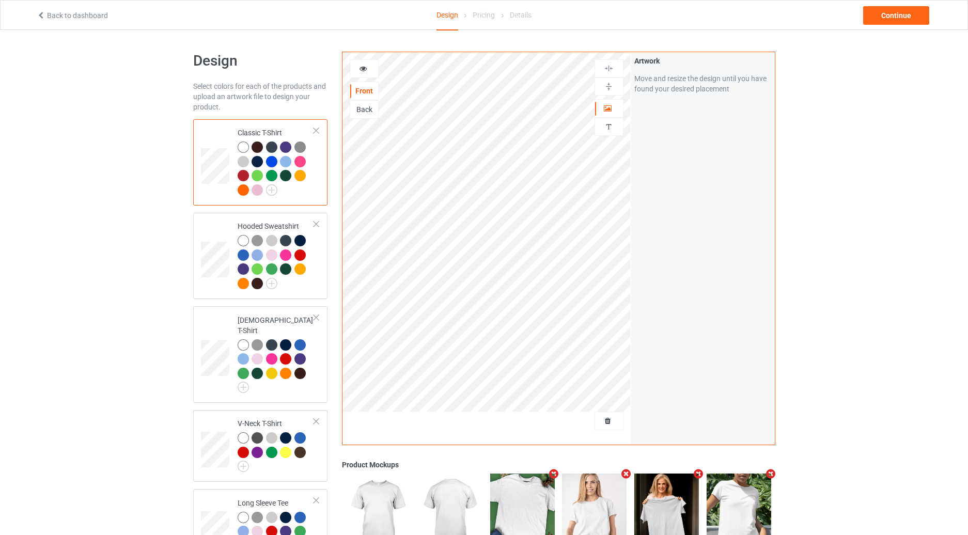
click at [477, 18] on div "Pricing" at bounding box center [484, 15] width 22 height 29
click at [893, 16] on div "Continue" at bounding box center [896, 15] width 66 height 19
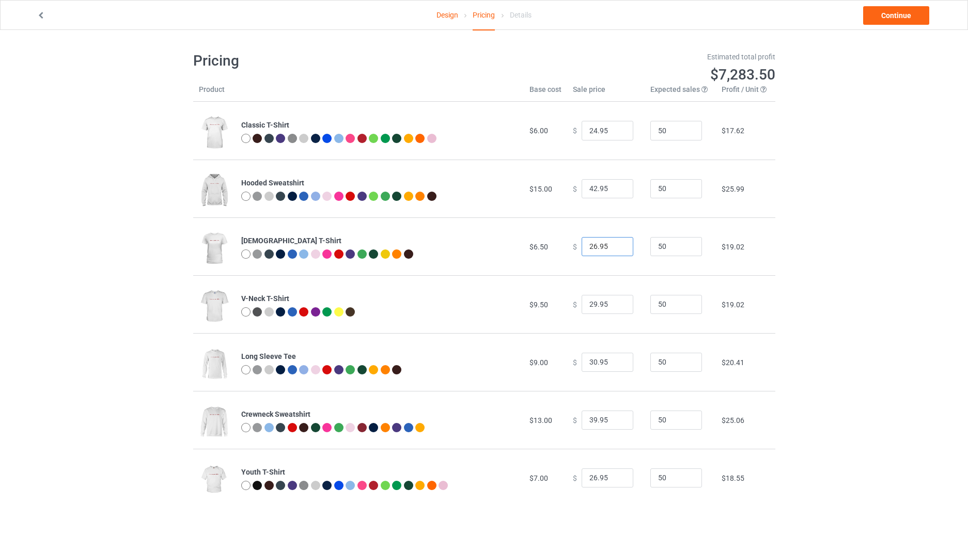
click at [589, 247] on input "26.95" at bounding box center [608, 247] width 52 height 20
type input "25.95"
click at [589, 129] on input "24.95" at bounding box center [608, 131] width 52 height 20
type input "25.95"
click at [827, 214] on div "Design Pricing Details Continue Pricing Estimated total profit $7,283.50 Produc…" at bounding box center [484, 279] width 968 height 499
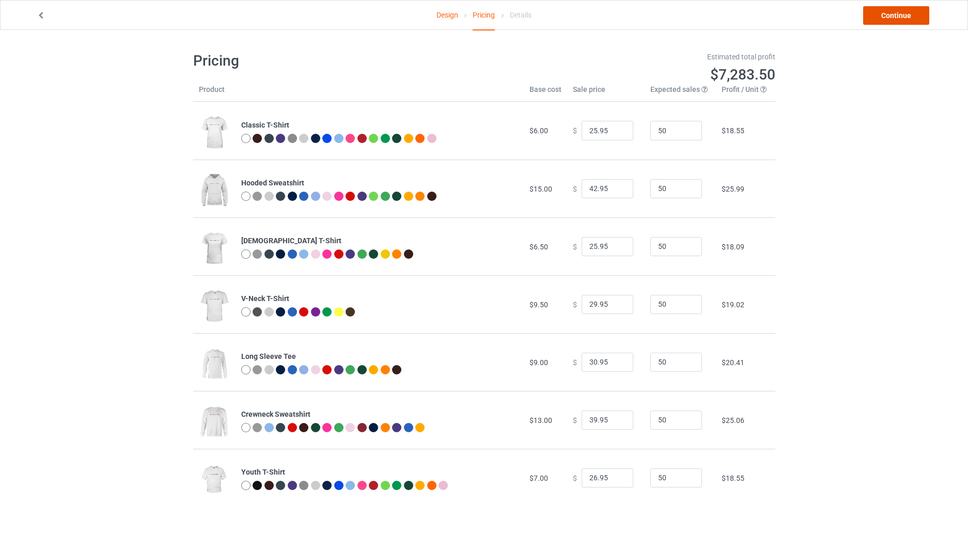
click at [882, 16] on link "Continue" at bounding box center [896, 15] width 66 height 19
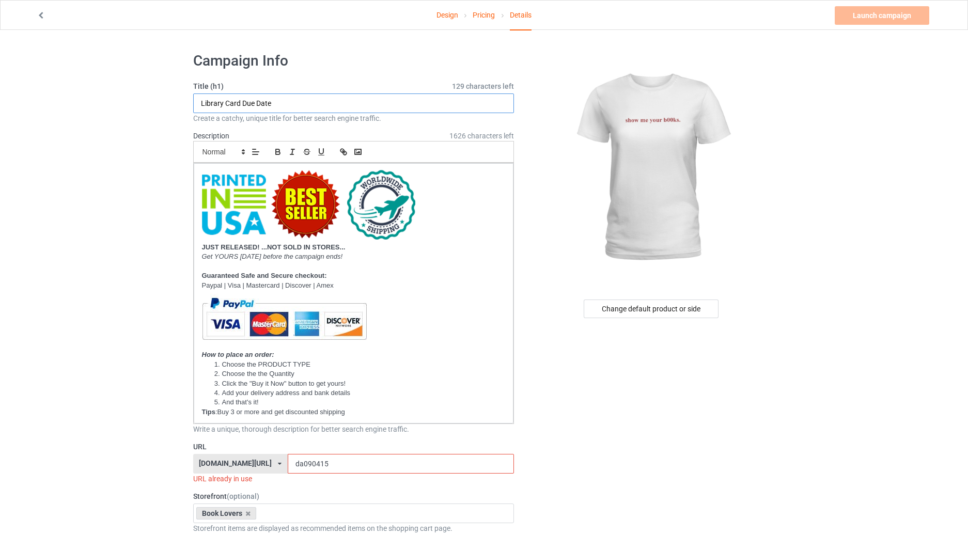
drag, startPoint x: 286, startPoint y: 102, endPoint x: 195, endPoint y: 102, distance: 90.9
click at [195, 102] on input "Library Card Due Date" at bounding box center [353, 104] width 321 height 20
paste input "Show Me Your Books"
type input "Show Me Your Books"
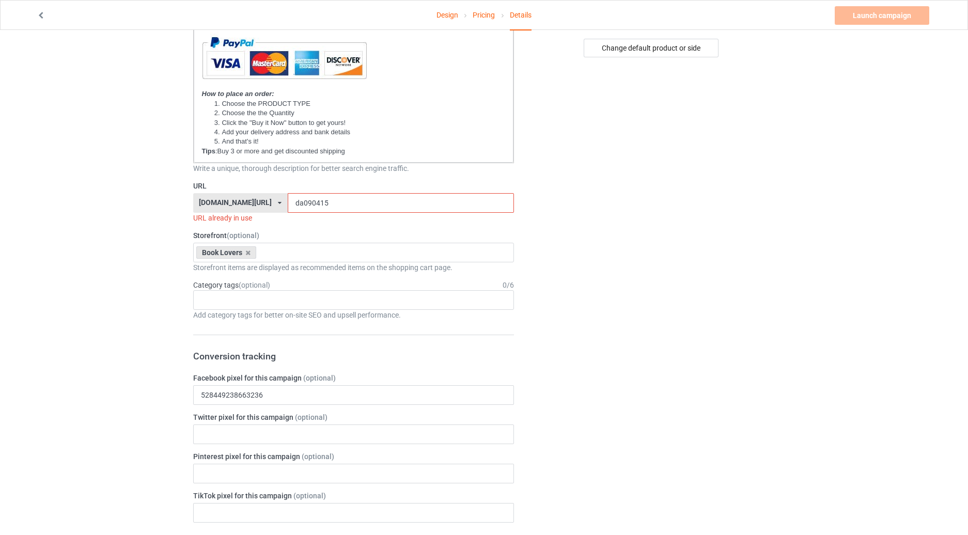
scroll to position [362, 0]
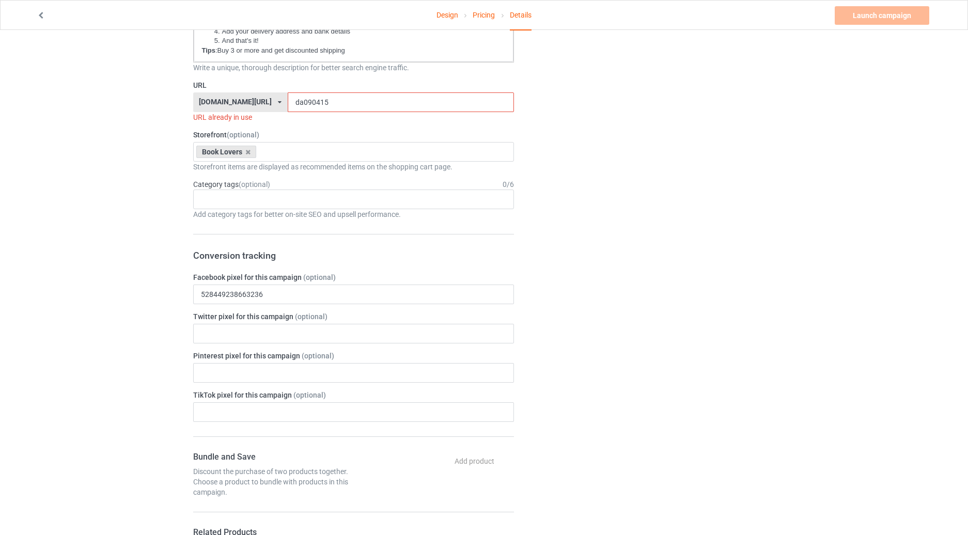
drag, startPoint x: 301, startPoint y: 100, endPoint x: 294, endPoint y: 102, distance: 7.4
click at [294, 102] on input "da090415" at bounding box center [401, 102] width 226 height 20
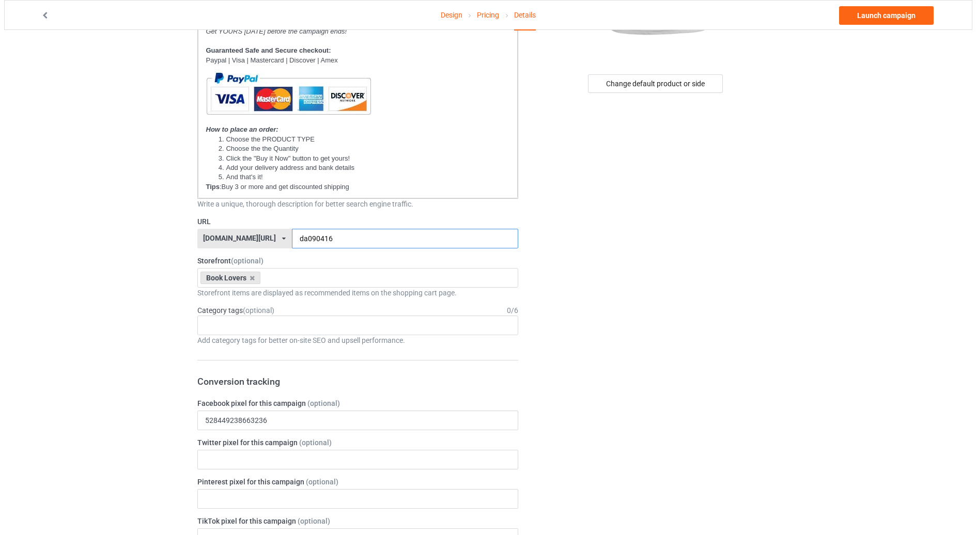
scroll to position [0, 0]
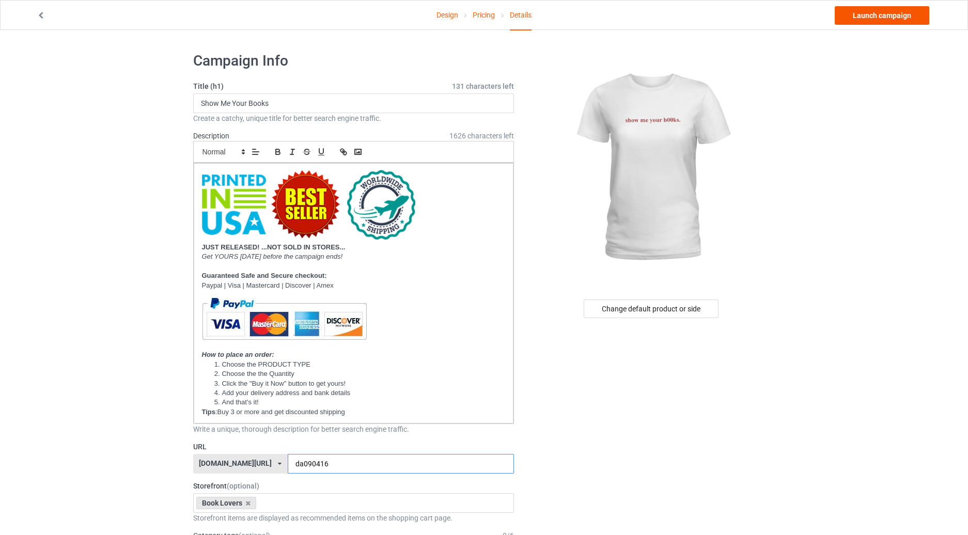
type input "da090416"
click at [859, 17] on link "Launch campaign" at bounding box center [882, 15] width 95 height 19
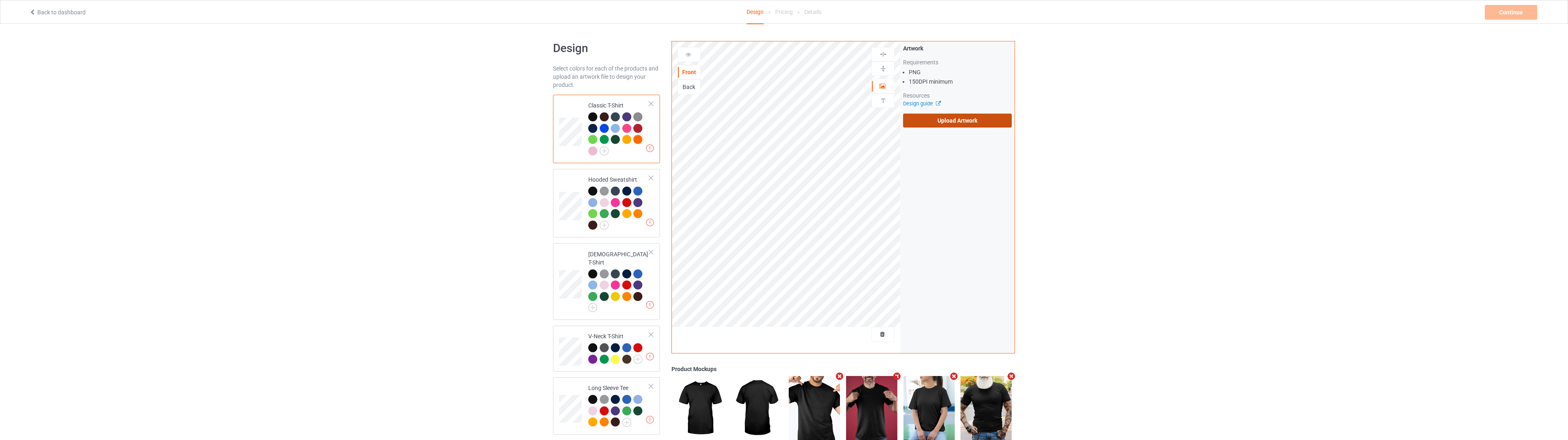
click at [951, 120] on label "Upload Artwork" at bounding box center [957, 121] width 109 height 14
click at [0, 0] on input "Upload Artwork" at bounding box center [0, 0] width 0 height 0
click at [1512, 14] on div "Continue" at bounding box center [1512, 12] width 52 height 15
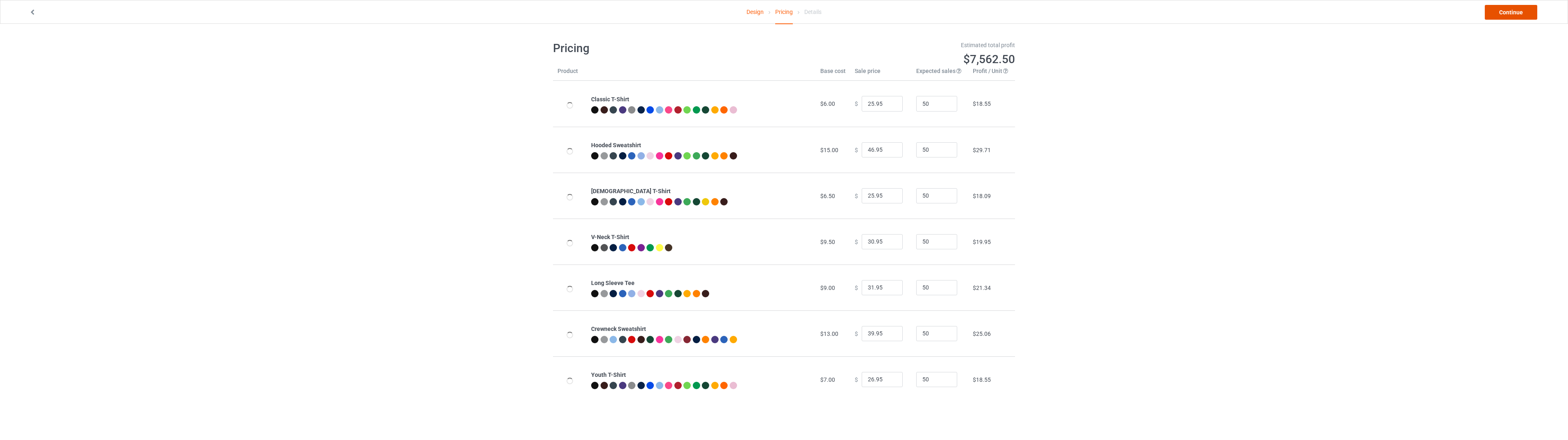
click at [1500, 11] on link "Continue" at bounding box center [1512, 12] width 52 height 15
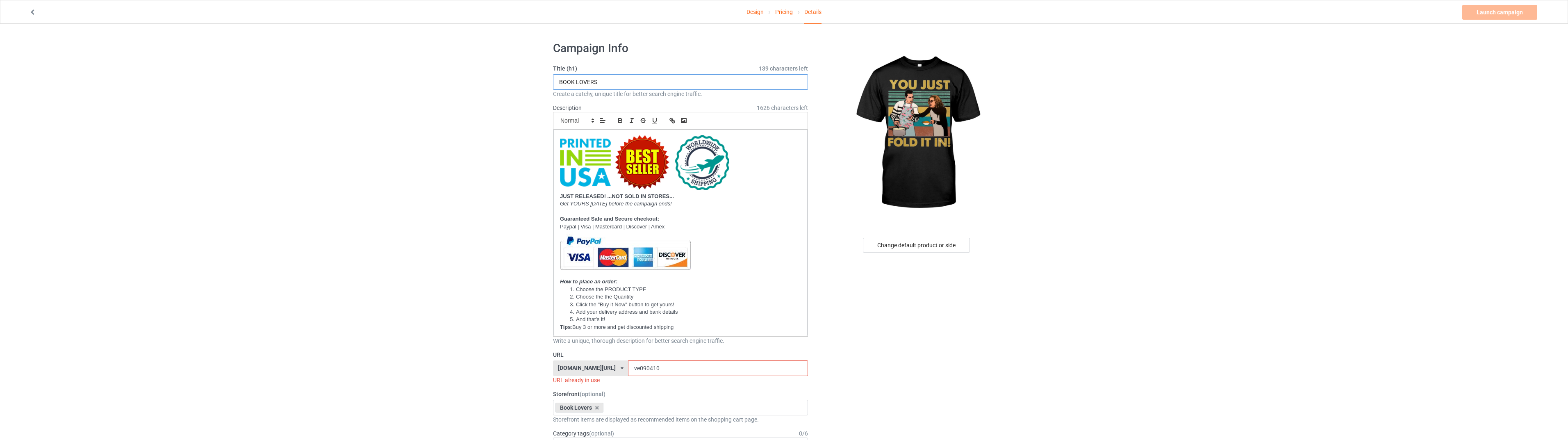
drag, startPoint x: 628, startPoint y: 87, endPoint x: 523, endPoint y: 85, distance: 105.0
paste input "You Just Fold It In Vintage"
type input "You Just Fold It In Vintage"
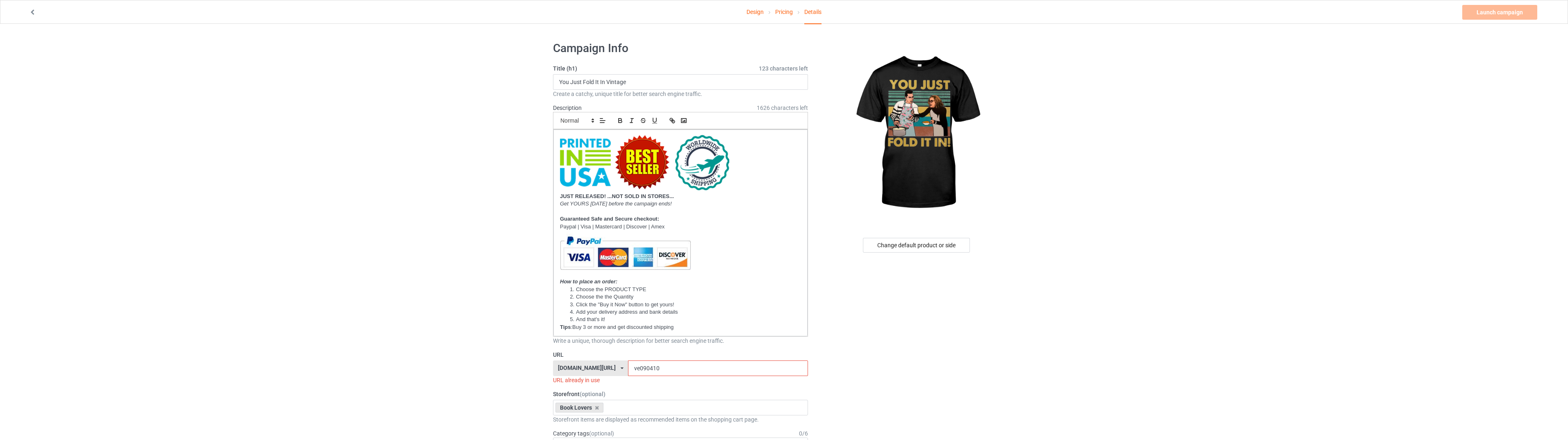
scroll to position [95, 0]
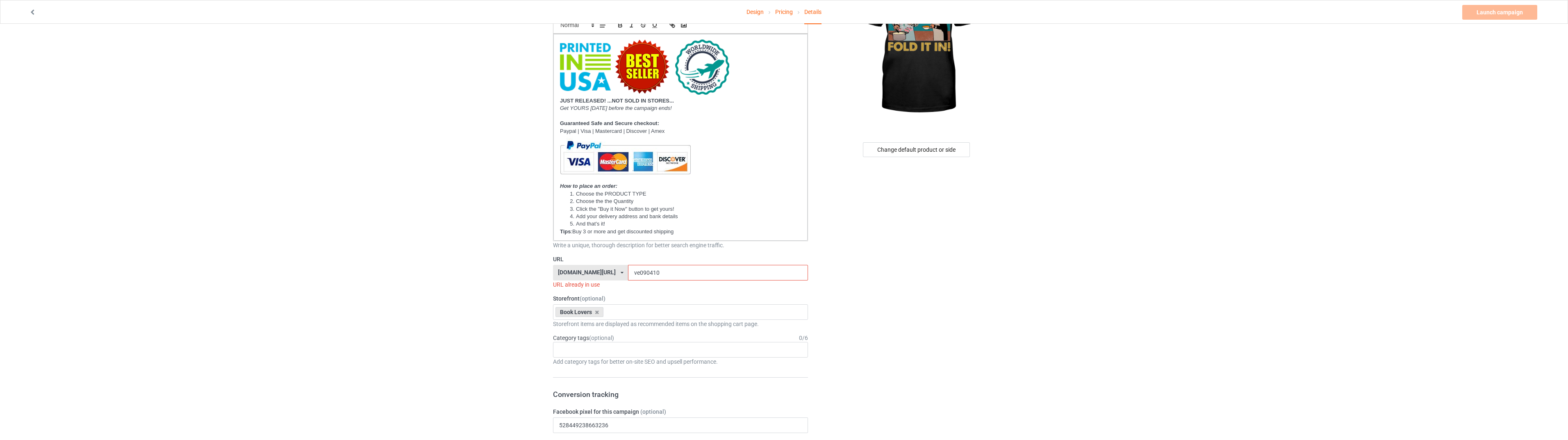
drag, startPoint x: 644, startPoint y: 276, endPoint x: 630, endPoint y: 276, distance: 14.0
click at [630, 276] on input "ve090410" at bounding box center [718, 273] width 179 height 16
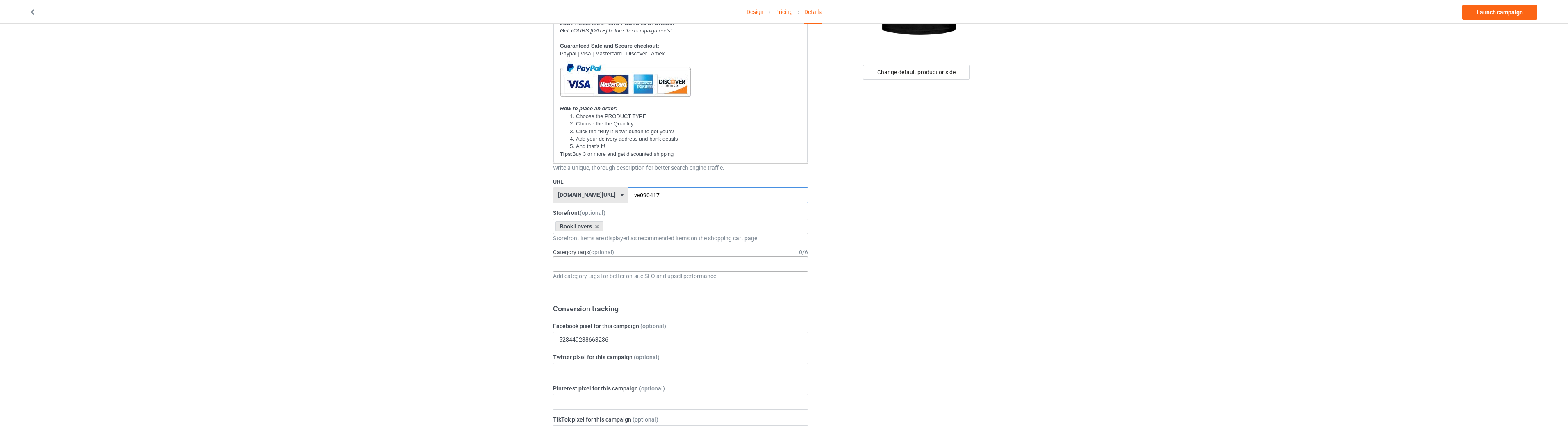
scroll to position [191, 0]
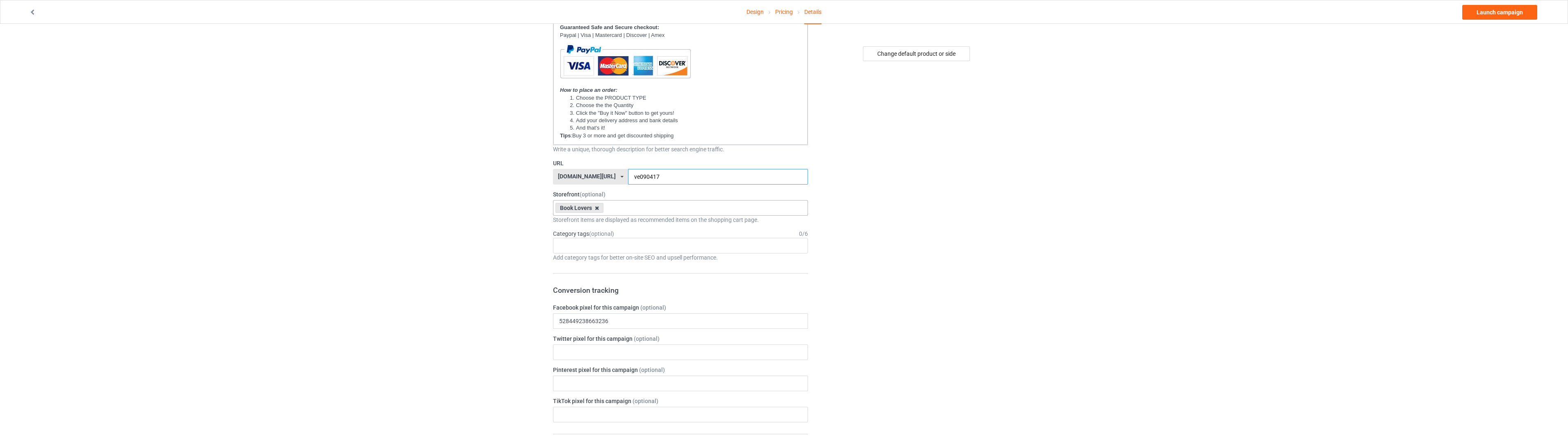
type input "ve090417"
click at [597, 210] on icon at bounding box center [597, 208] width 4 height 6
click at [594, 226] on div "Family" at bounding box center [681, 222] width 254 height 15
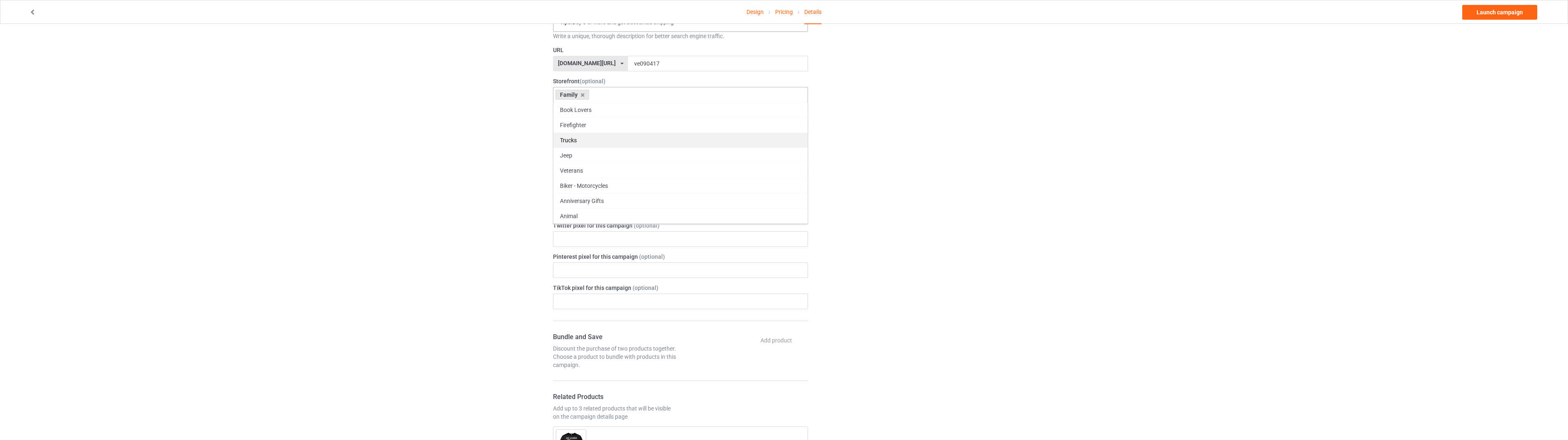
scroll to position [383, 0]
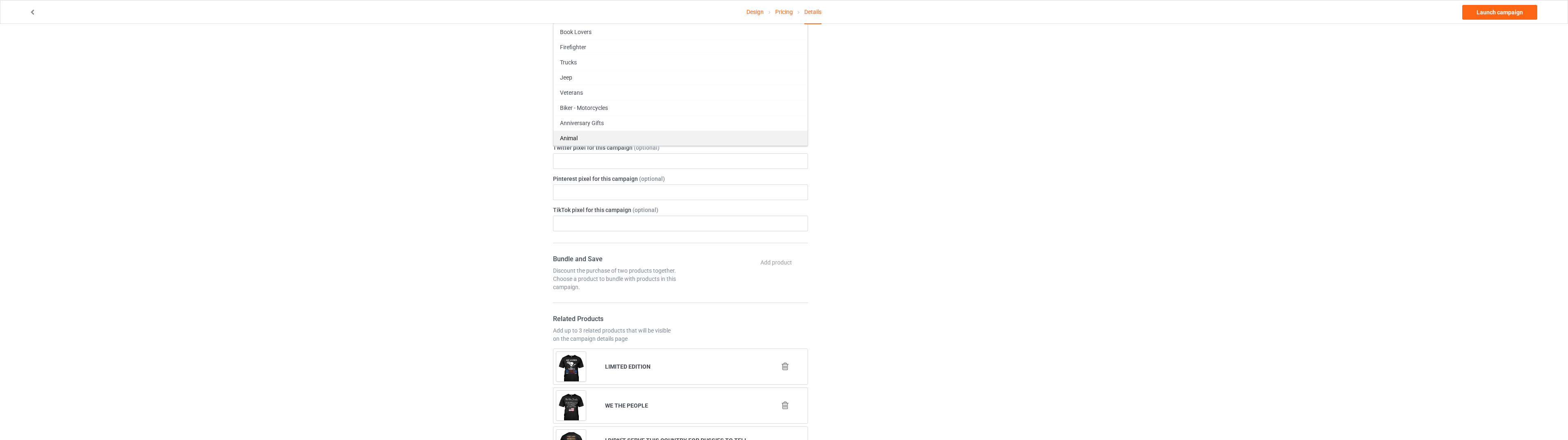
click at [598, 118] on div "Anniversary Gifts" at bounding box center [681, 122] width 254 height 15
click at [1070, 182] on div "Design Pricing Details Launch campaign Campaign Info Title (h1) 123 characters …" at bounding box center [784, 317] width 1568 height 1352
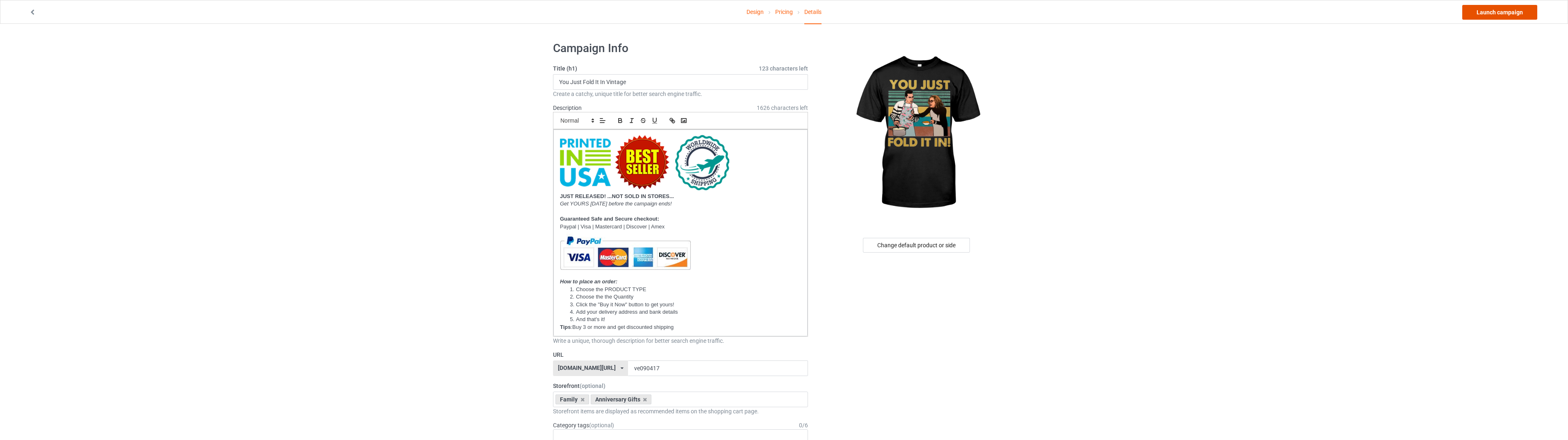
click at [1485, 15] on link "Launch campaign" at bounding box center [1500, 12] width 75 height 15
